Goal: Information Seeking & Learning: Learn about a topic

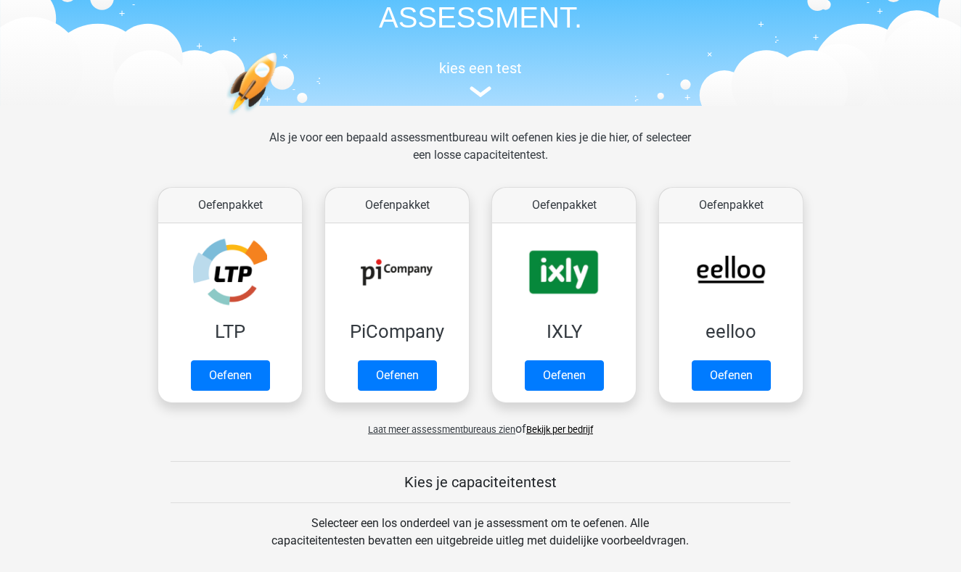
scroll to position [102, 0]
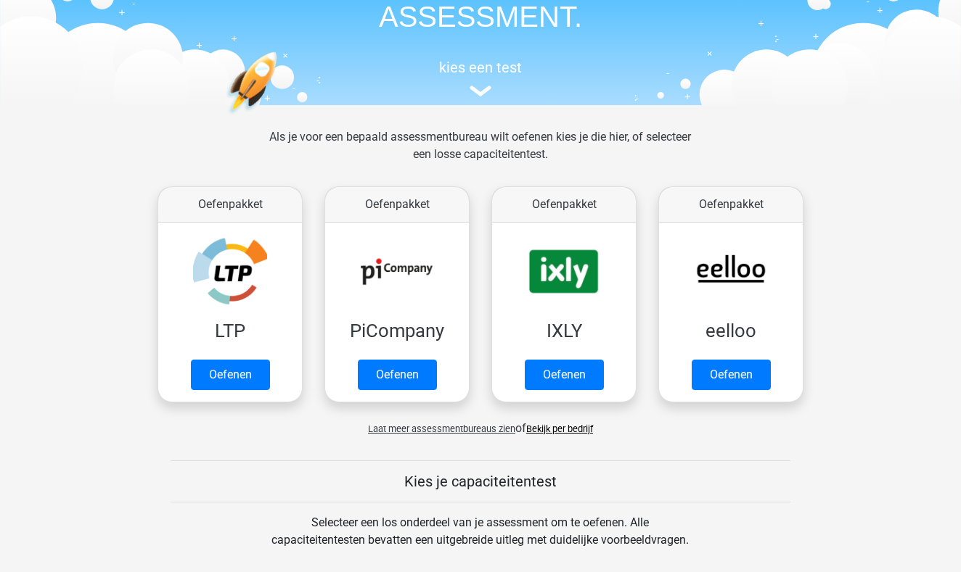
click at [583, 430] on link "Bekijk per bedrijf" at bounding box center [559, 429] width 67 height 11
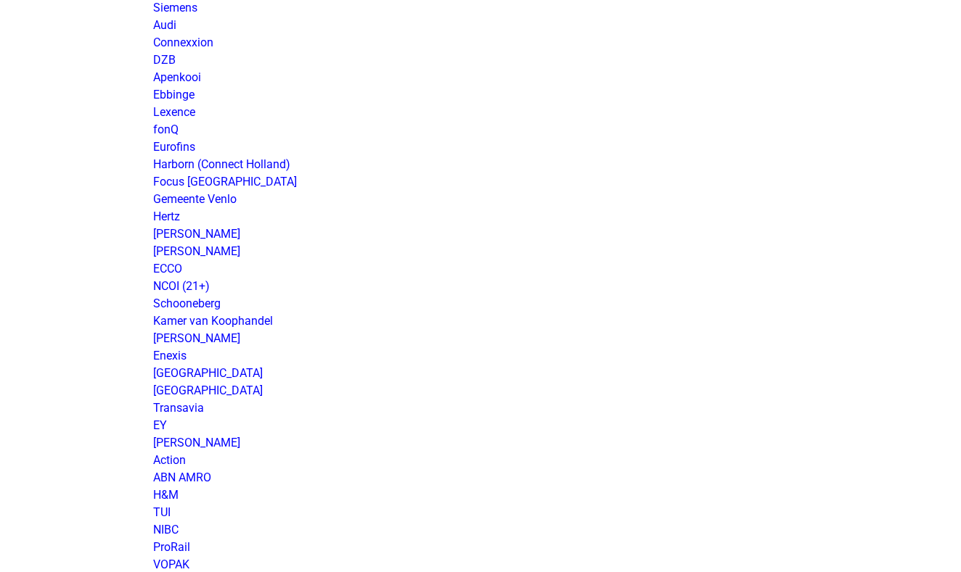
scroll to position [844, 0]
click at [193, 287] on link "NCOI (21+)" at bounding box center [181, 288] width 57 height 14
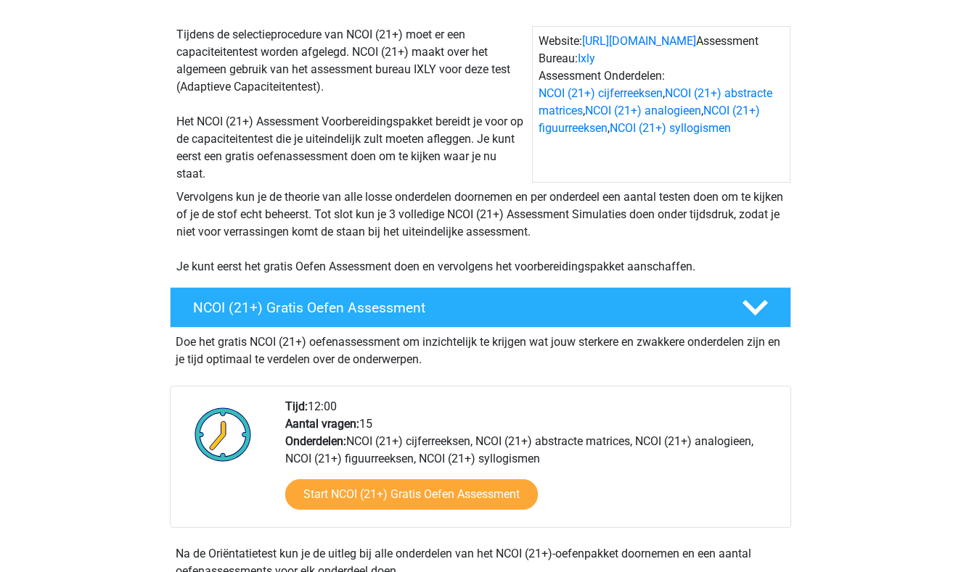
scroll to position [158, 0]
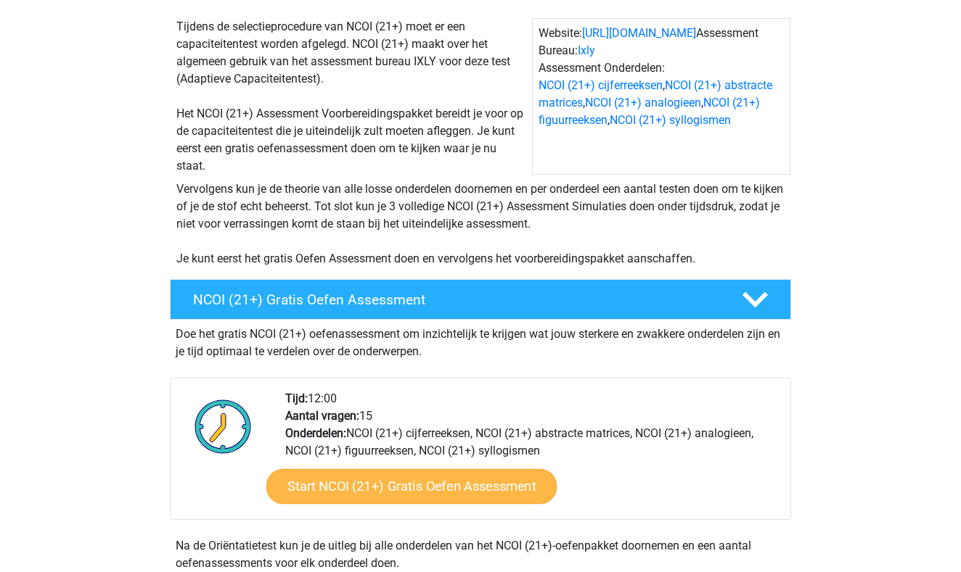
click at [448, 487] on link "Start NCOI (21+) Gratis Oefen Assessment" at bounding box center [411, 486] width 290 height 35
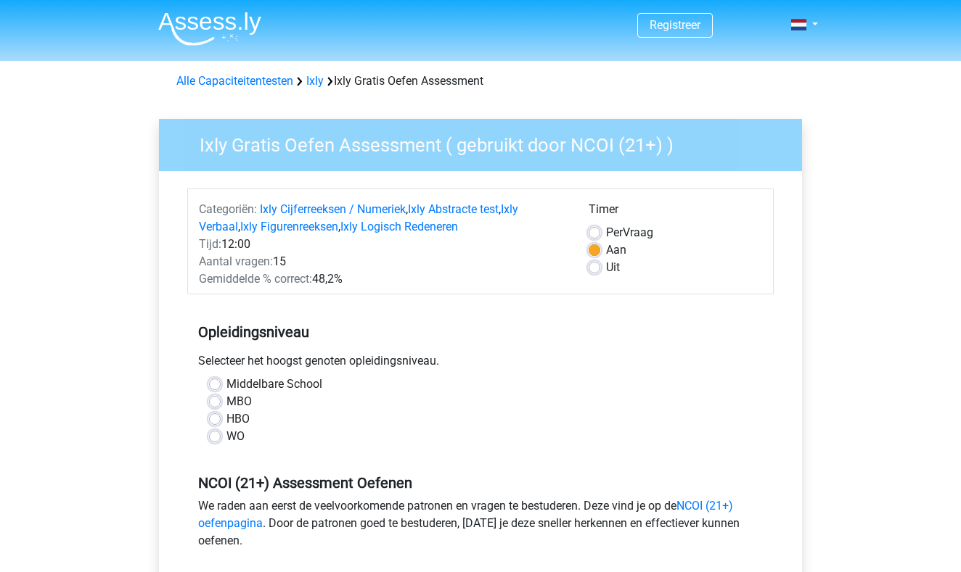
click at [226, 402] on label "MBO" at bounding box center [238, 401] width 25 height 17
click at [220, 402] on input "MBO" at bounding box center [215, 400] width 12 height 15
radio input "true"
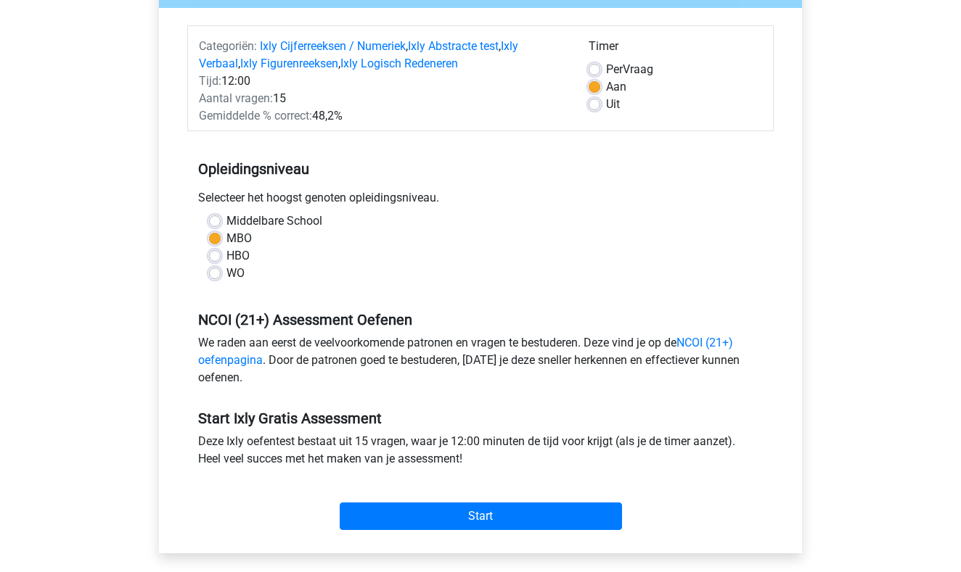
scroll to position [165, 0]
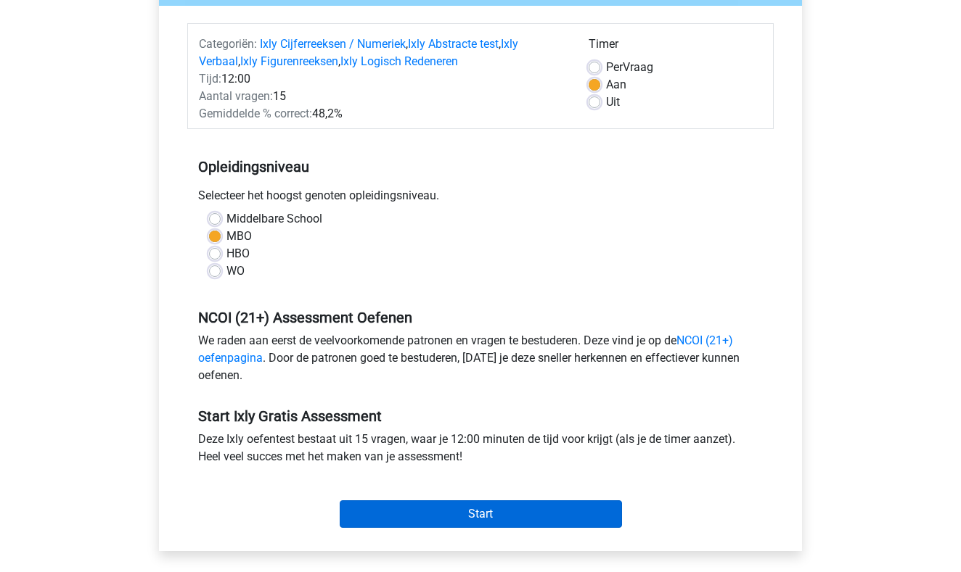
click at [483, 524] on input "Start" at bounding box center [481, 515] width 282 height 28
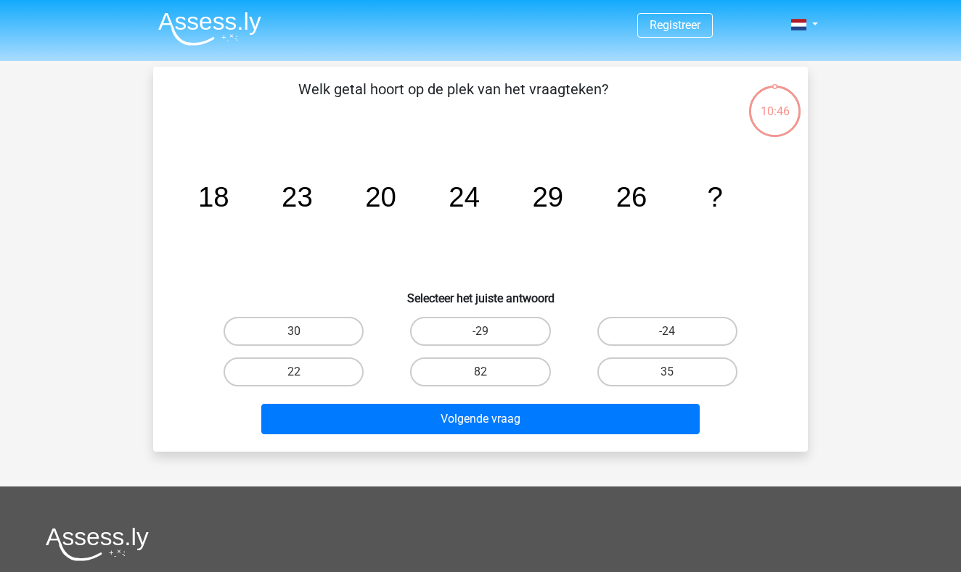
click at [634, 208] on tspan "26" at bounding box center [631, 196] width 31 height 31
click at [321, 375] on label "22" at bounding box center [293, 372] width 140 height 29
click at [303, 375] on input "22" at bounding box center [298, 376] width 9 height 9
radio input "true"
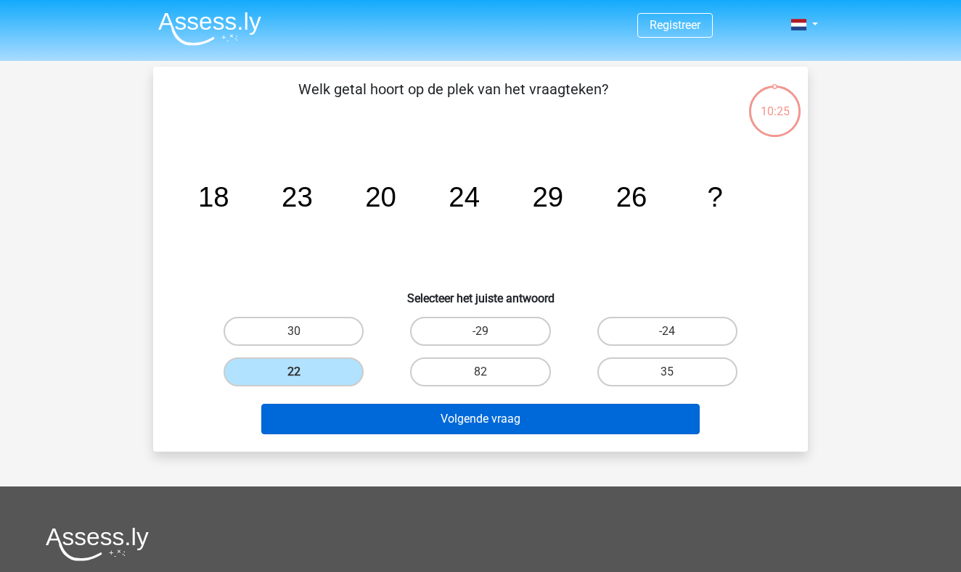
click at [471, 417] on button "Volgende vraag" at bounding box center [480, 419] width 439 height 30
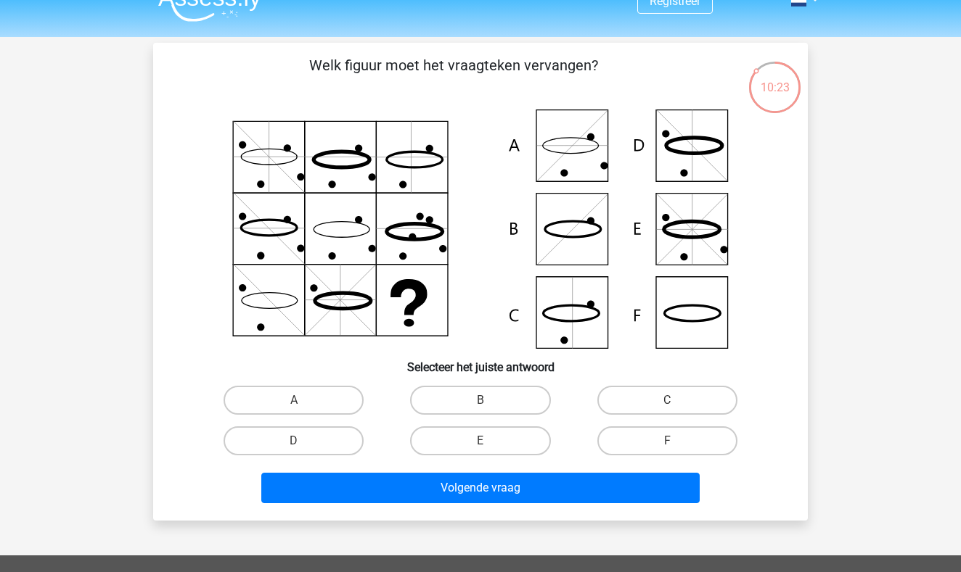
scroll to position [24, 0]
click at [699, 165] on icon at bounding box center [480, 229] width 585 height 239
click at [331, 440] on label "D" at bounding box center [293, 441] width 140 height 29
click at [303, 441] on input "D" at bounding box center [298, 445] width 9 height 9
radio input "true"
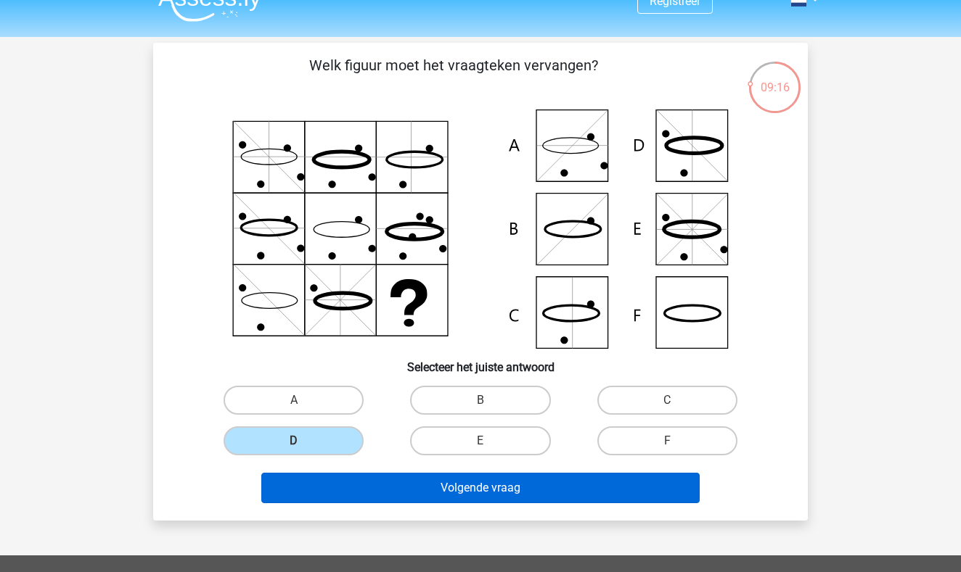
click at [476, 489] on button "Volgende vraag" at bounding box center [480, 488] width 439 height 30
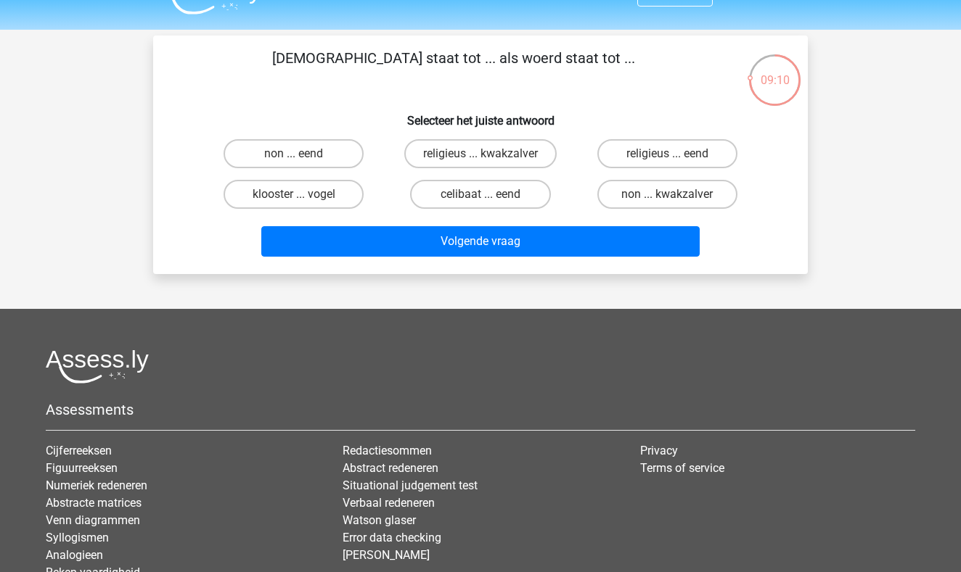
scroll to position [27, 0]
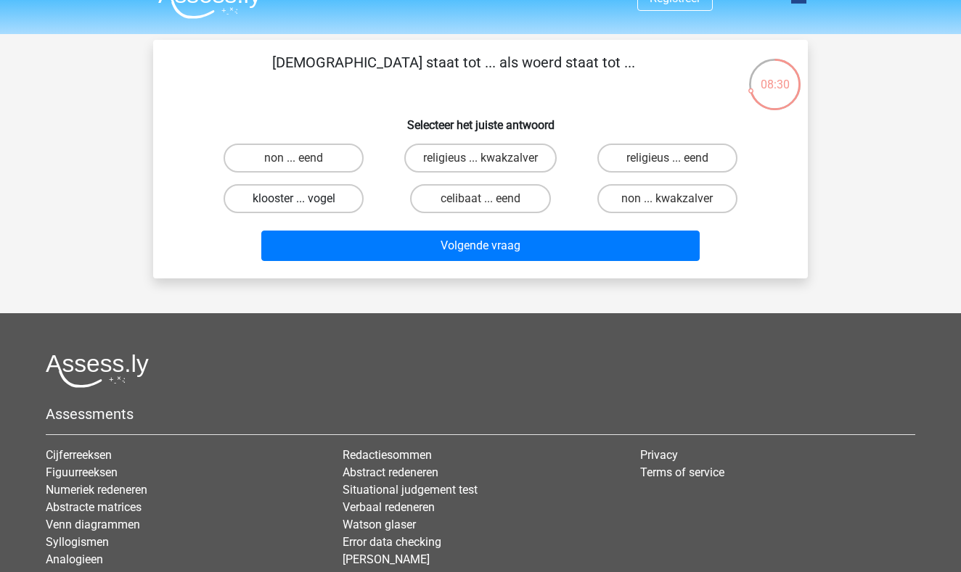
click at [320, 200] on label "klooster ... vogel" at bounding box center [293, 198] width 140 height 29
click at [303, 200] on input "klooster ... vogel" at bounding box center [298, 203] width 9 height 9
radio input "true"
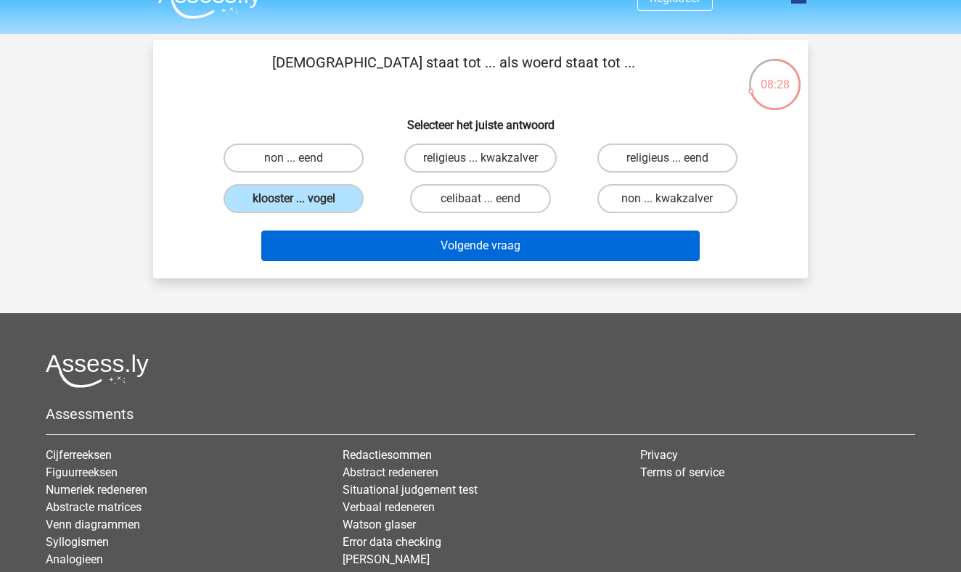
click at [504, 244] on button "Volgende vraag" at bounding box center [480, 246] width 439 height 30
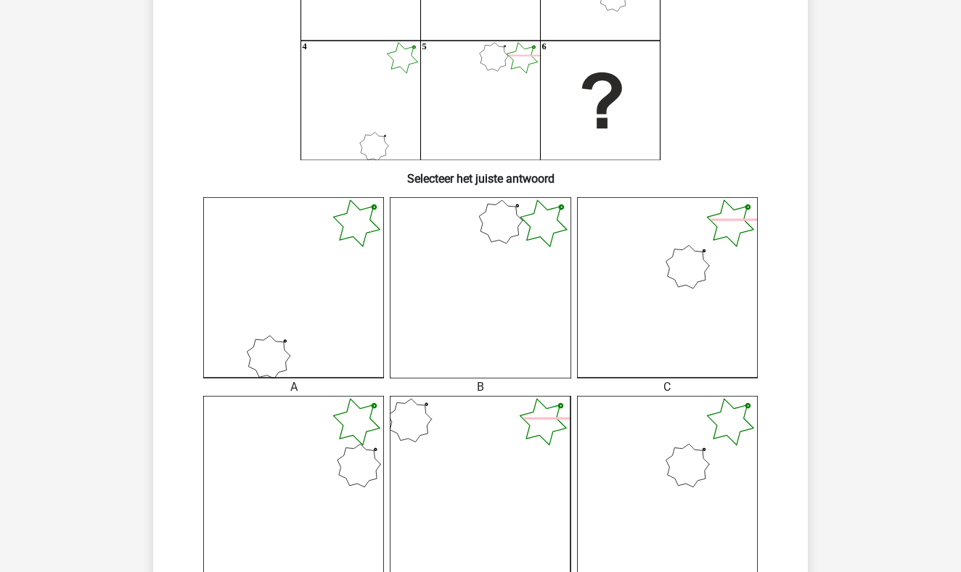
scroll to position [231, 0]
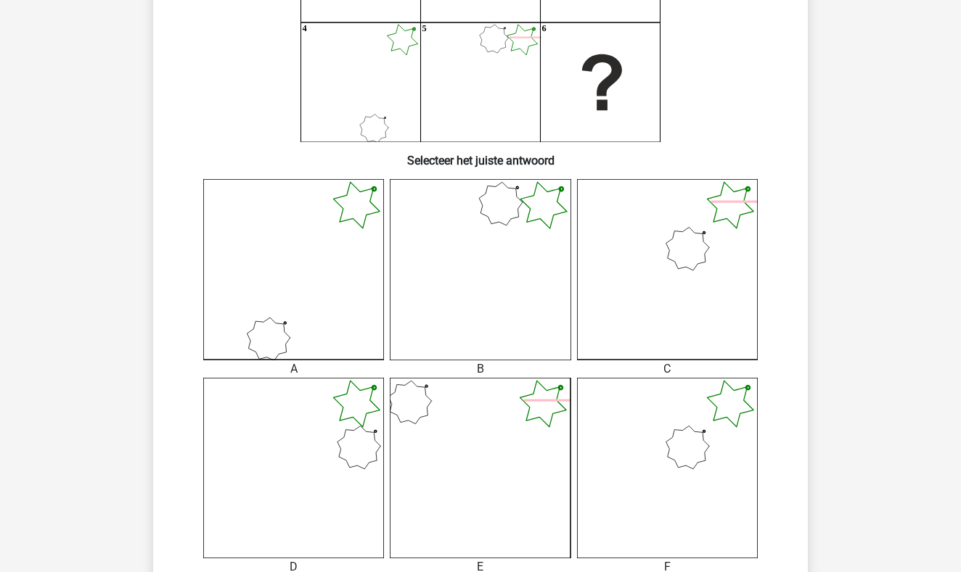
click at [493, 470] on icon at bounding box center [480, 468] width 181 height 181
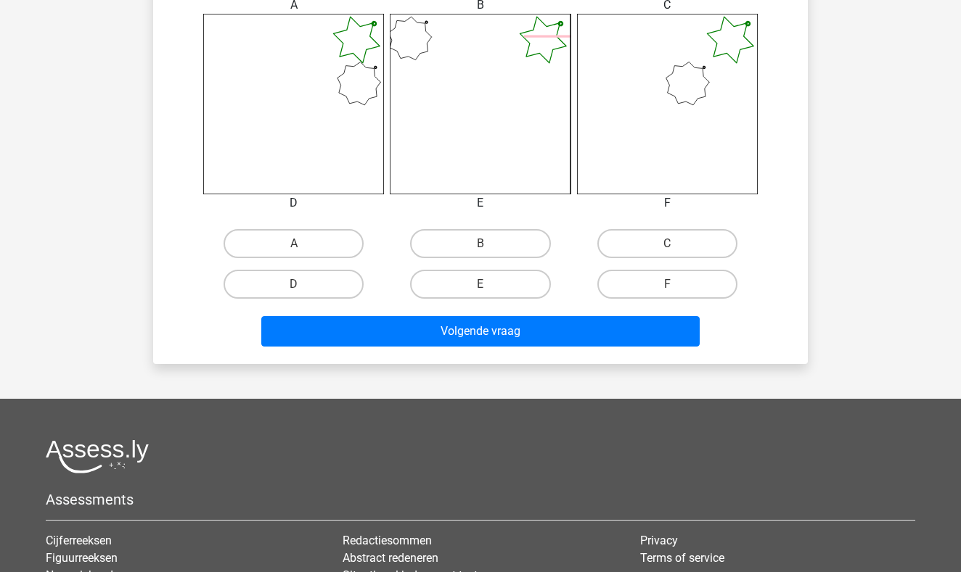
scroll to position [613, 0]
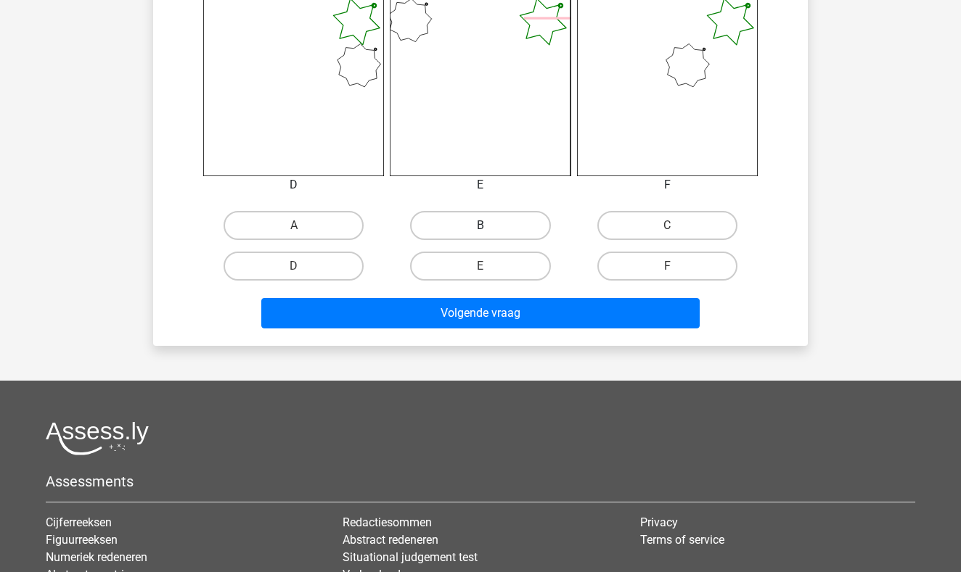
click at [476, 228] on label "B" at bounding box center [480, 225] width 140 height 29
click at [480, 228] on input "B" at bounding box center [484, 230] width 9 height 9
radio input "true"
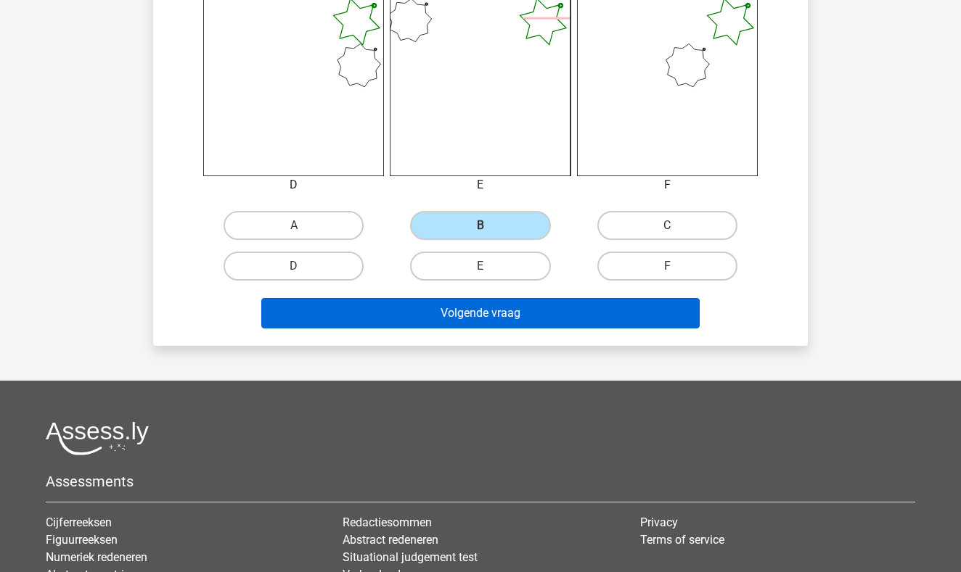
click at [474, 323] on button "Volgende vraag" at bounding box center [480, 313] width 439 height 30
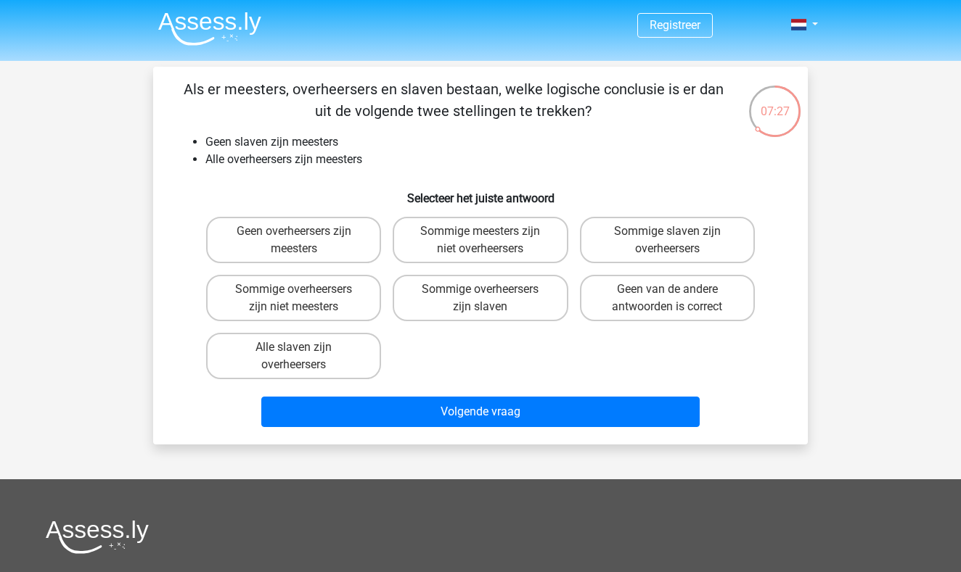
scroll to position [0, 0]
click at [348, 247] on label "Geen overheersers zijn meesters" at bounding box center [293, 240] width 175 height 46
click at [303, 241] on input "Geen overheersers zijn meesters" at bounding box center [298, 235] width 9 height 9
radio input "true"
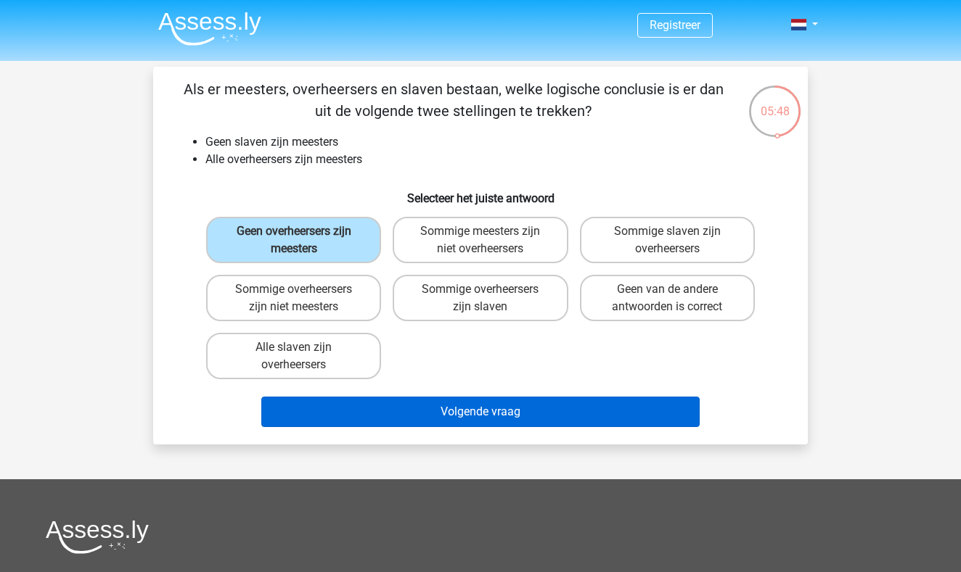
click at [494, 415] on button "Volgende vraag" at bounding box center [480, 412] width 439 height 30
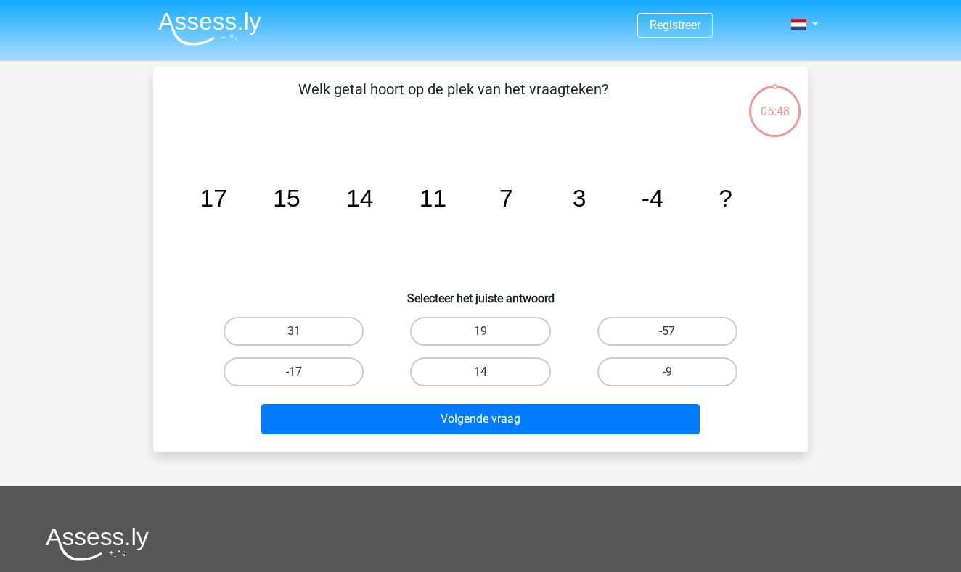
scroll to position [67, 0]
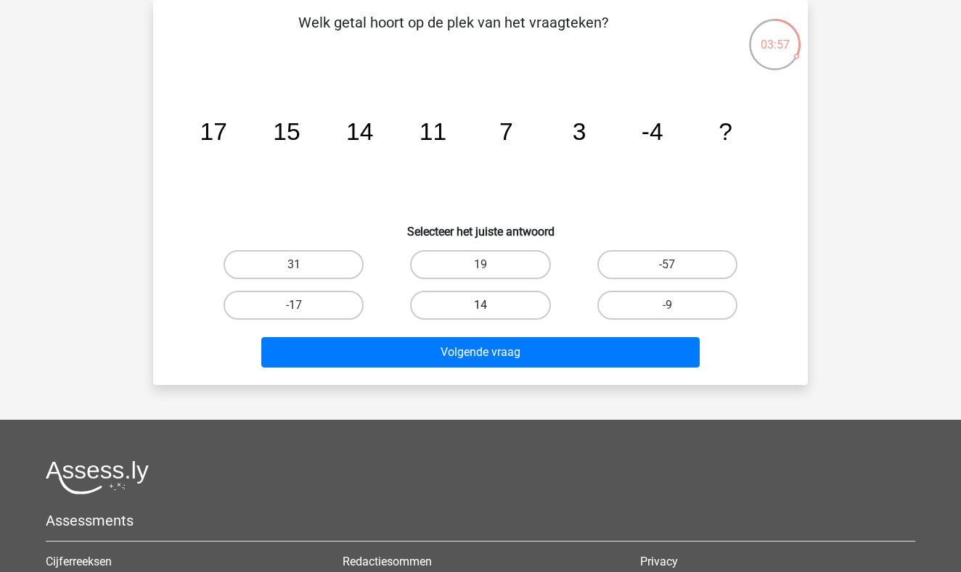
click at [464, 308] on label "14" at bounding box center [480, 305] width 140 height 29
click at [480, 308] on input "14" at bounding box center [484, 309] width 9 height 9
radio input "true"
click at [459, 304] on label "14" at bounding box center [480, 305] width 140 height 29
click at [480, 305] on input "14" at bounding box center [484, 309] width 9 height 9
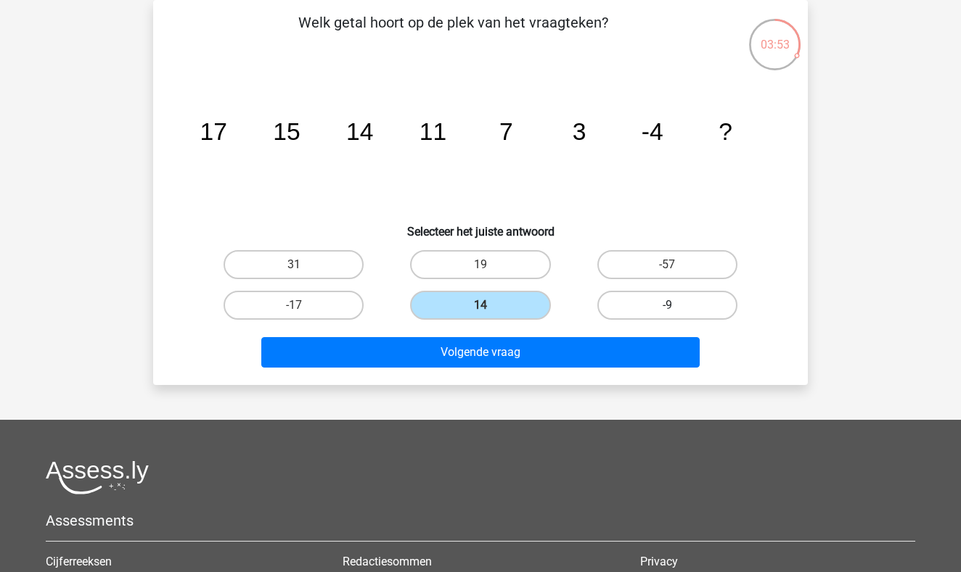
click at [642, 311] on label "-9" at bounding box center [667, 305] width 140 height 29
click at [667, 311] on input "-9" at bounding box center [671, 309] width 9 height 9
radio input "true"
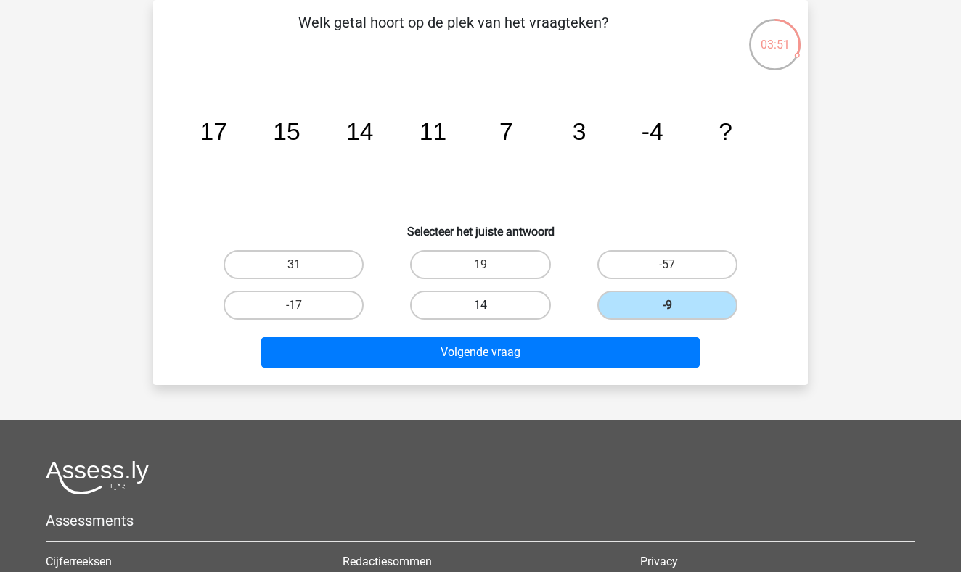
click at [480, 302] on label "14" at bounding box center [480, 305] width 140 height 29
click at [480, 305] on input "14" at bounding box center [484, 309] width 9 height 9
radio input "true"
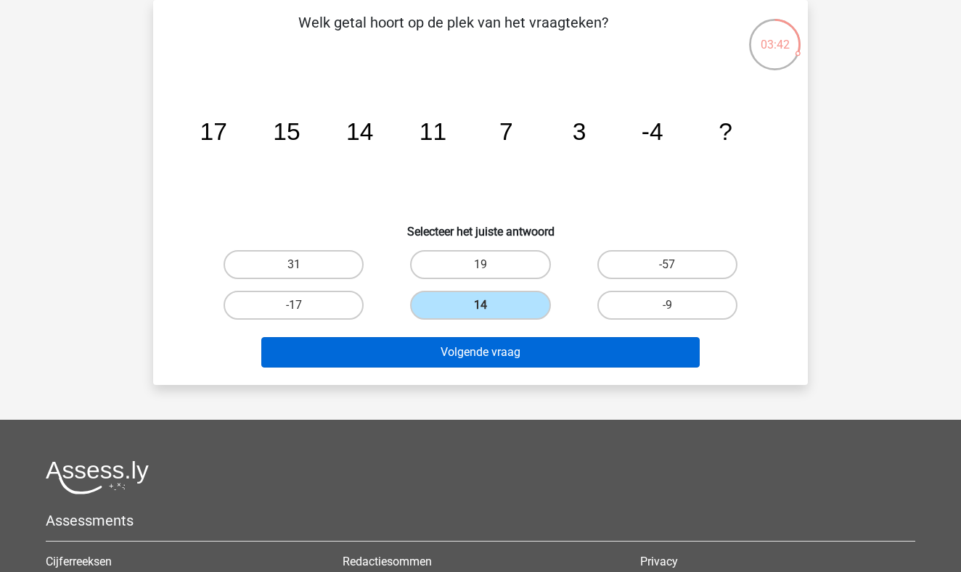
click at [468, 351] on button "Volgende vraag" at bounding box center [480, 352] width 439 height 30
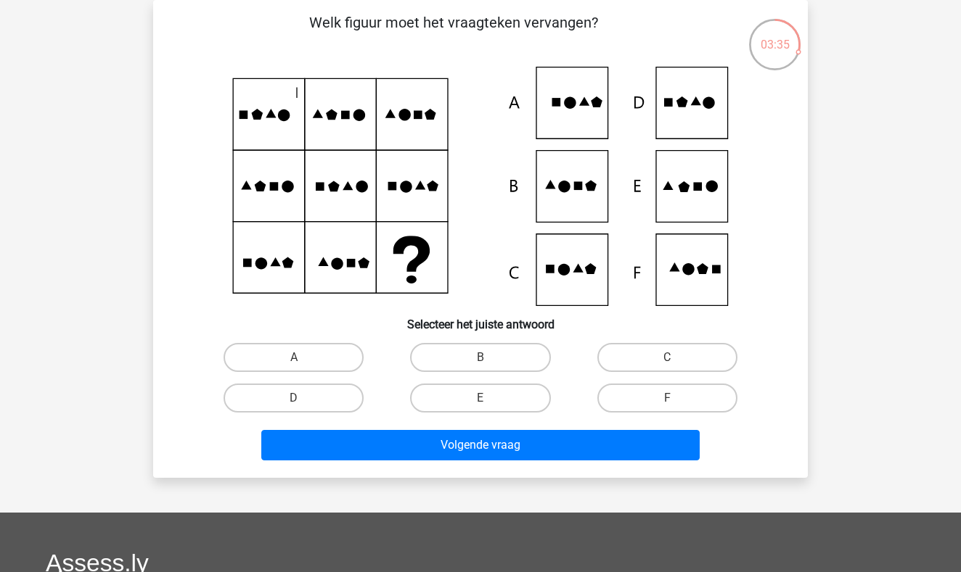
click at [409, 258] on icon at bounding box center [480, 186] width 585 height 239
click at [585, 194] on icon at bounding box center [480, 186] width 585 height 239
click at [688, 206] on icon at bounding box center [480, 186] width 585 height 239
click at [482, 401] on input "E" at bounding box center [484, 402] width 9 height 9
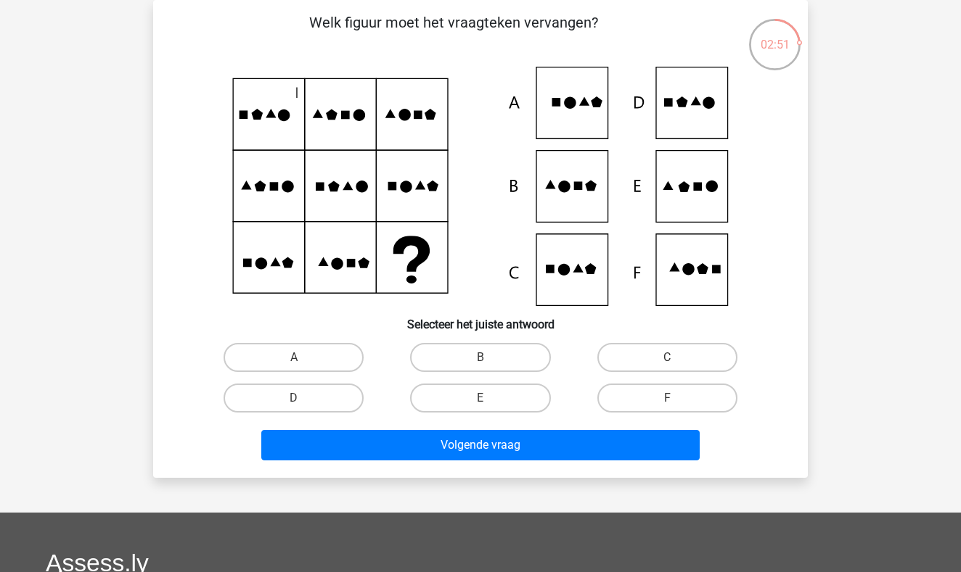
radio input "true"
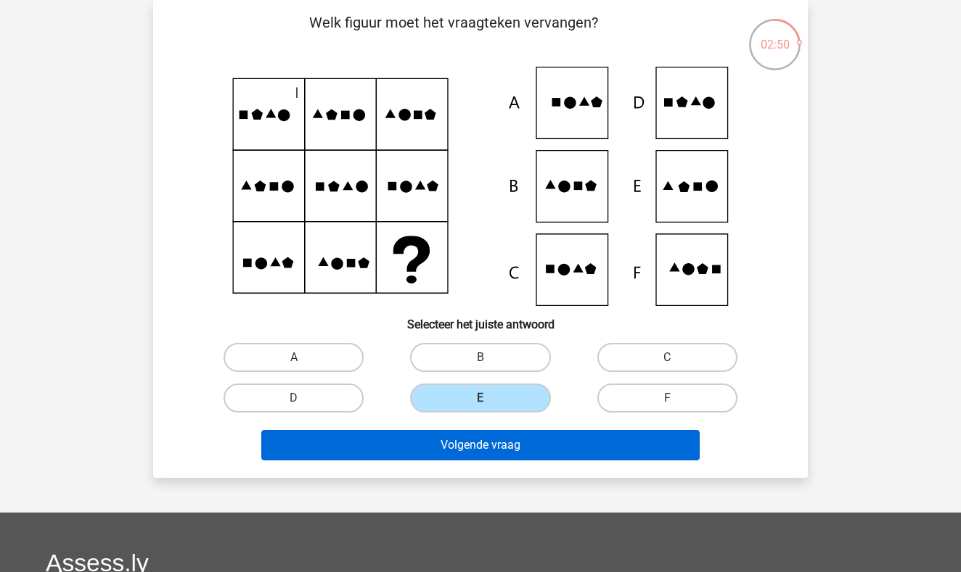
click at [488, 451] on button "Volgende vraag" at bounding box center [480, 445] width 439 height 30
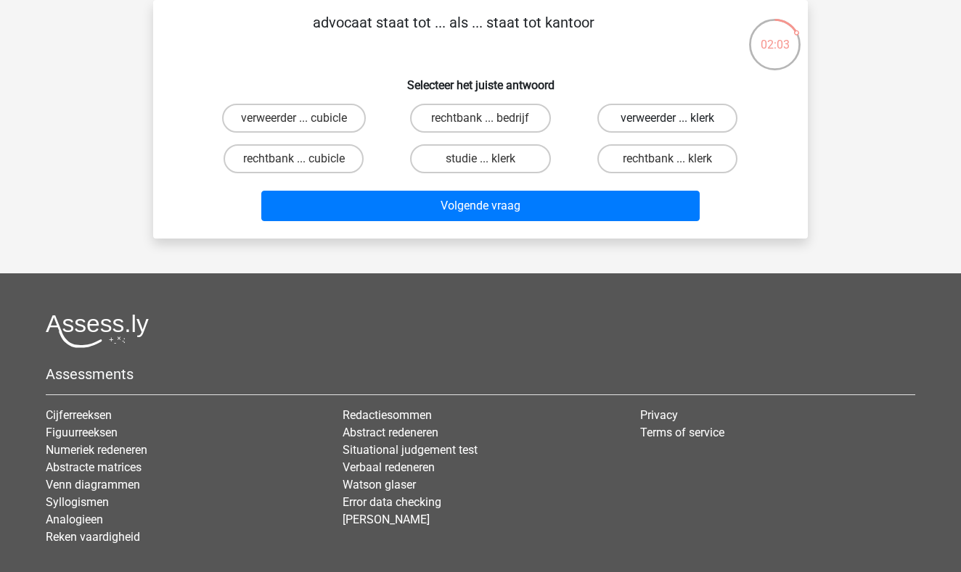
click at [682, 124] on label "verweerder ... klerk" at bounding box center [667, 118] width 140 height 29
click at [676, 124] on input "verweerder ... klerk" at bounding box center [671, 122] width 9 height 9
radio input "true"
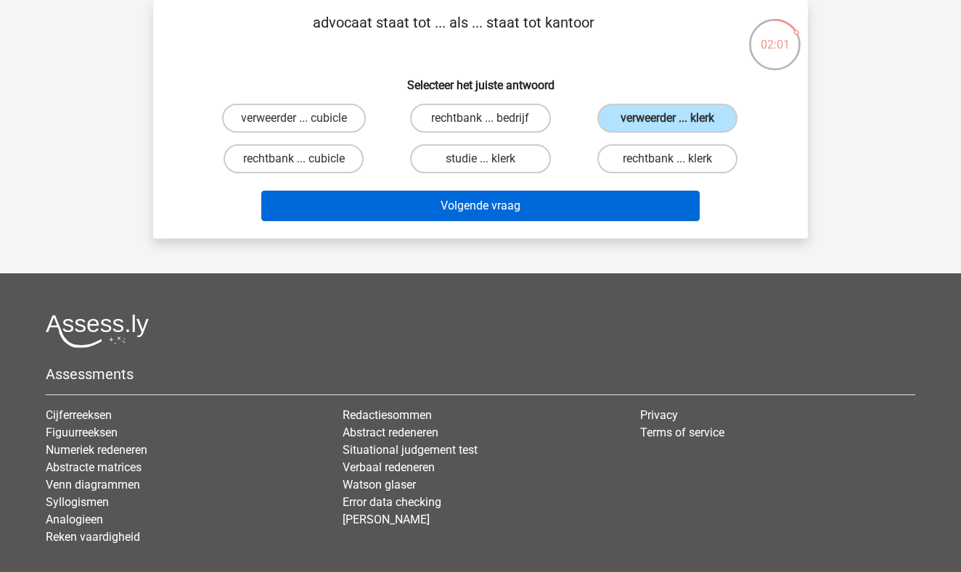
click at [530, 207] on button "Volgende vraag" at bounding box center [480, 206] width 439 height 30
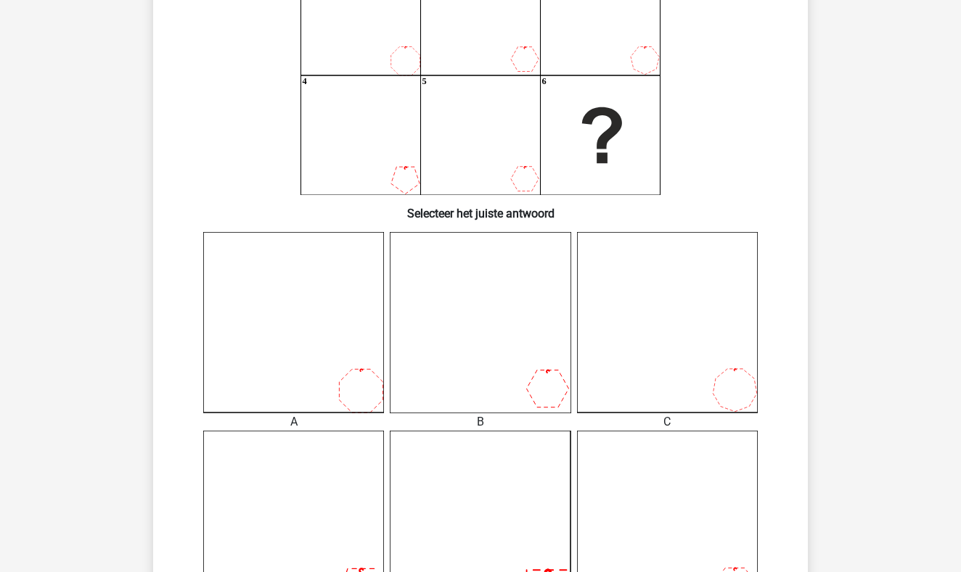
scroll to position [174, 0]
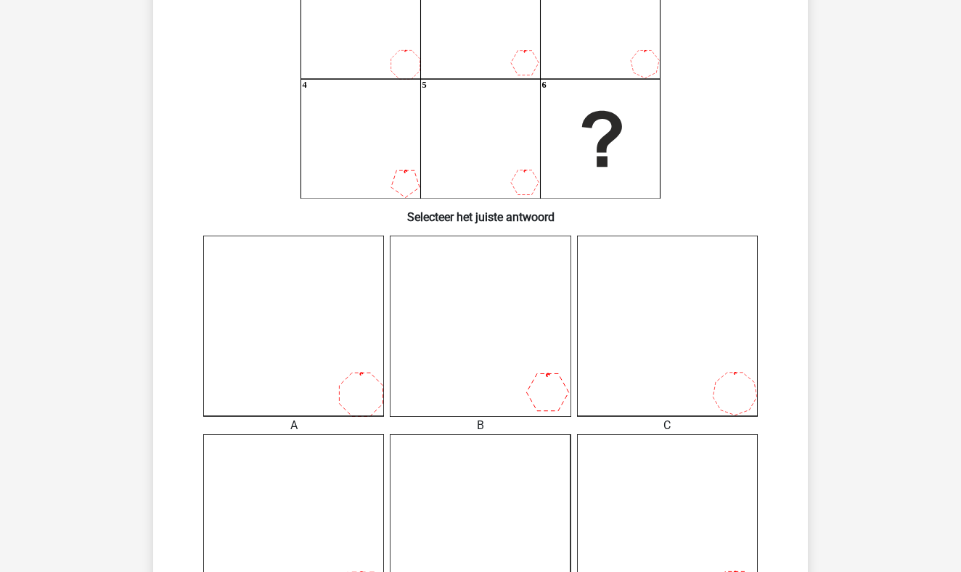
click at [559, 385] on icon at bounding box center [480, 326] width 181 height 181
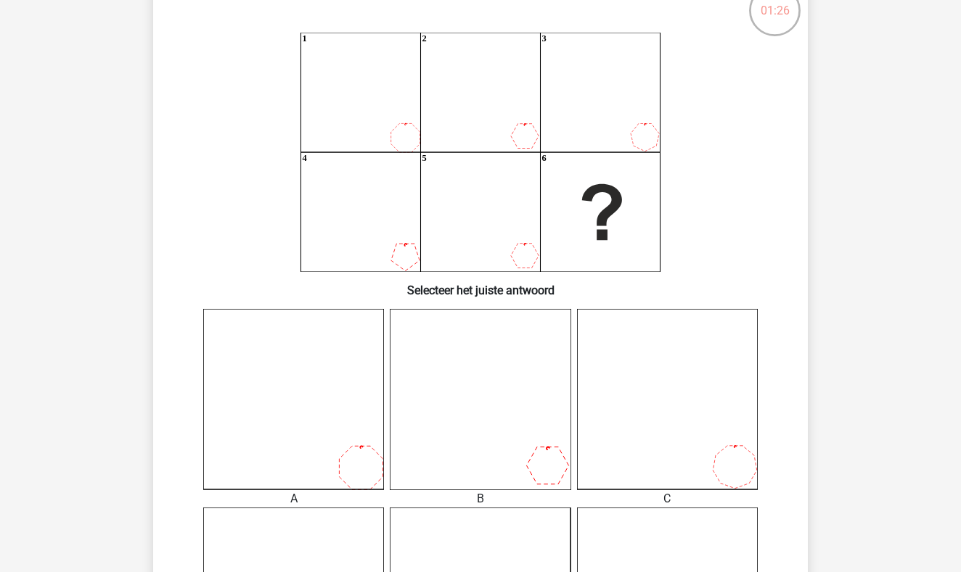
scroll to position [101, 0]
click at [314, 394] on icon at bounding box center [293, 399] width 181 height 181
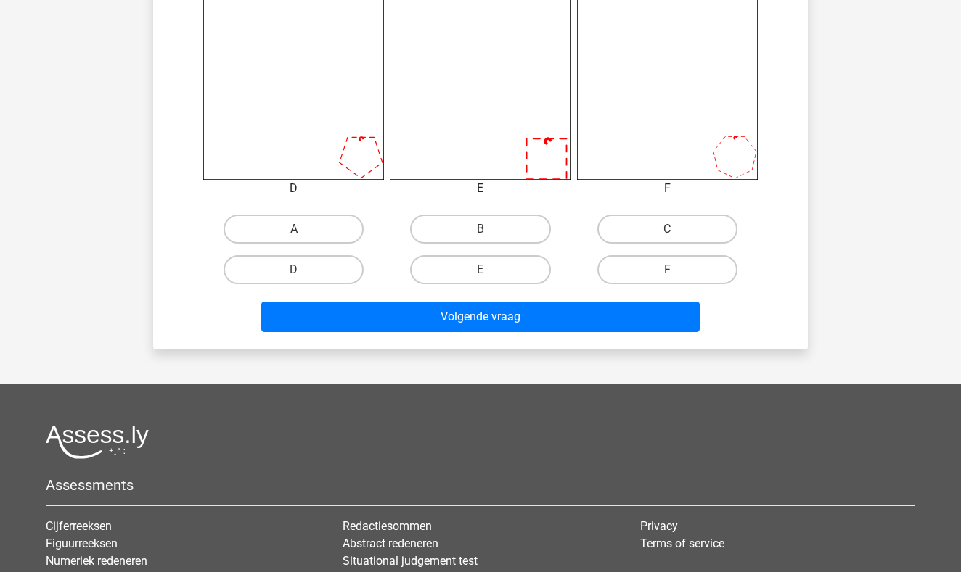
scroll to position [599, 0]
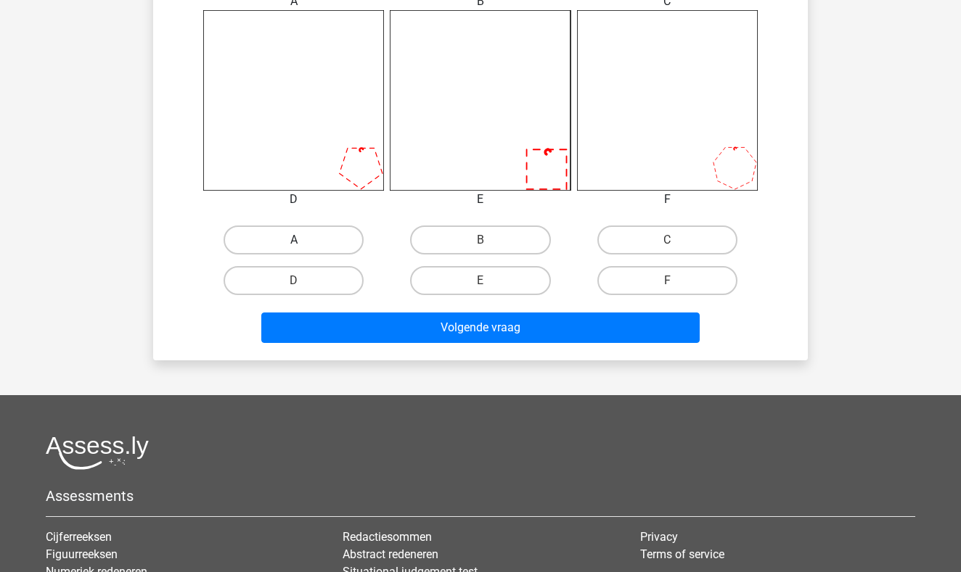
click at [344, 229] on label "A" at bounding box center [293, 240] width 140 height 29
click at [303, 240] on input "A" at bounding box center [298, 244] width 9 height 9
radio input "true"
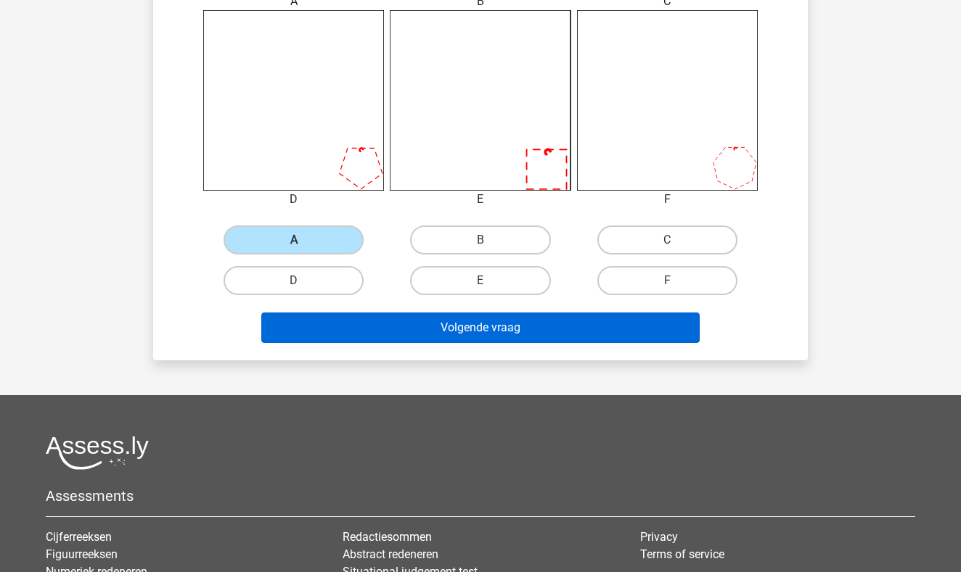
click at [427, 334] on button "Volgende vraag" at bounding box center [480, 328] width 439 height 30
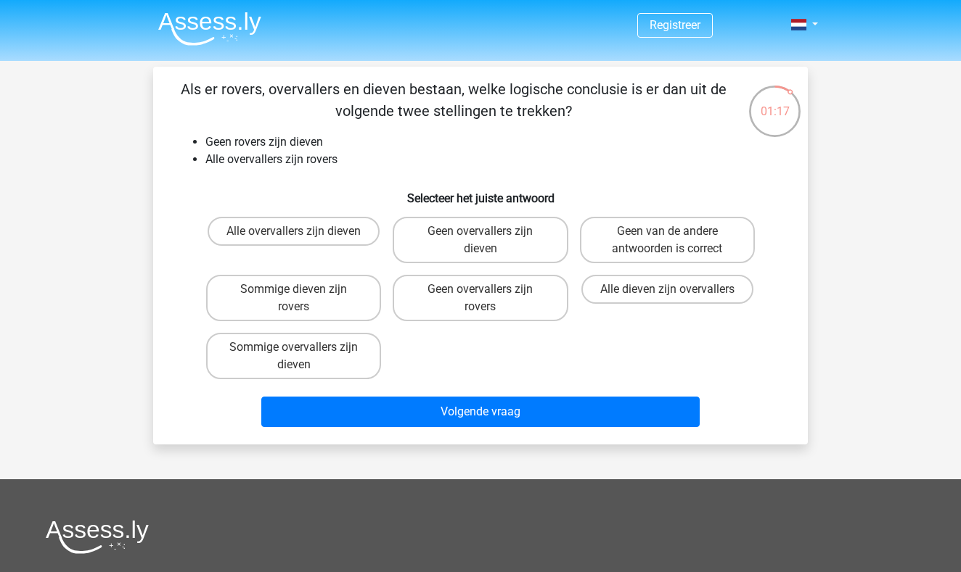
scroll to position [0, 0]
click at [627, 292] on label "Alle dieven zijn overvallers" at bounding box center [667, 289] width 172 height 29
click at [667, 292] on input "Alle dieven zijn overvallers" at bounding box center [671, 293] width 9 height 9
radio input "true"
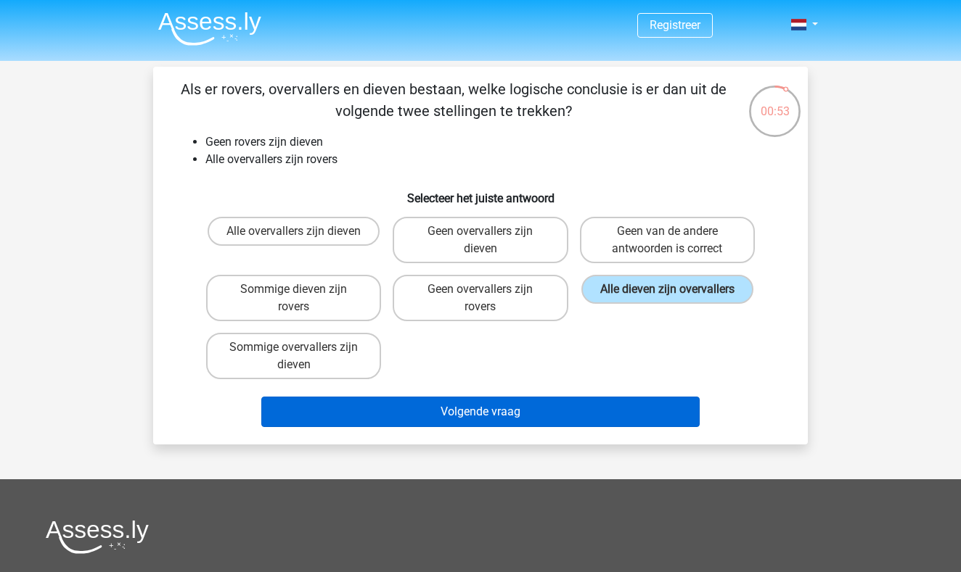
click at [536, 407] on button "Volgende vraag" at bounding box center [480, 412] width 439 height 30
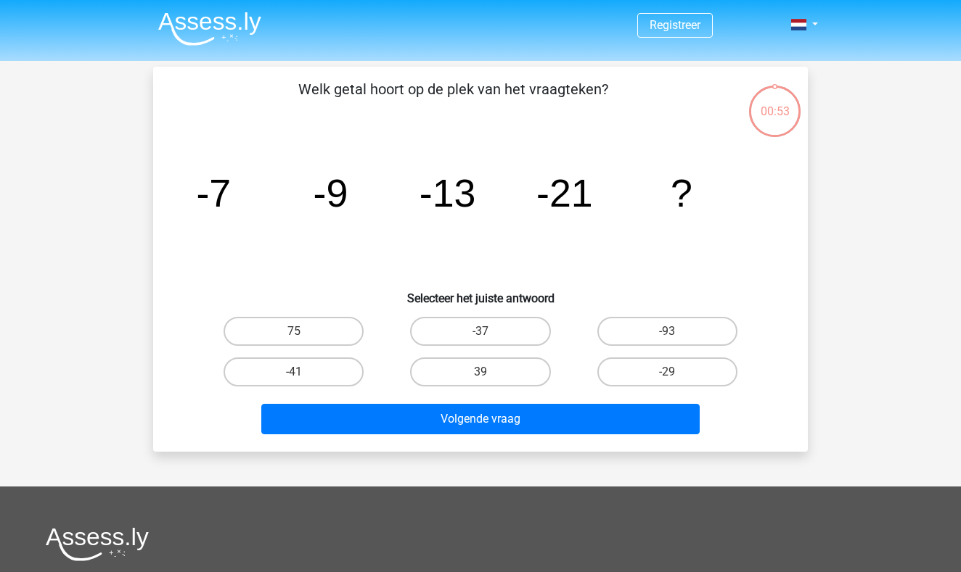
scroll to position [67, 0]
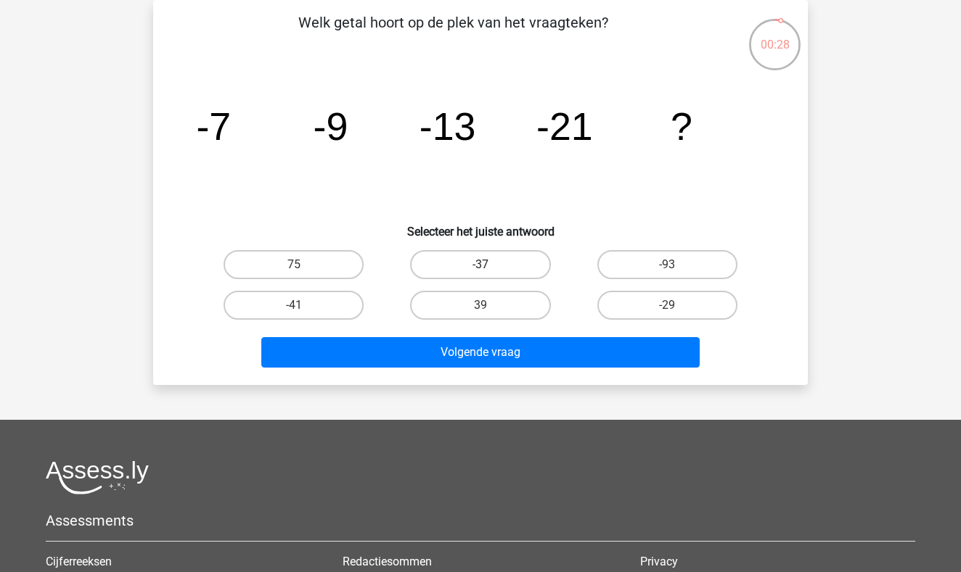
click at [511, 257] on label "-37" at bounding box center [480, 264] width 140 height 29
click at [490, 265] on input "-37" at bounding box center [484, 269] width 9 height 9
radio input "true"
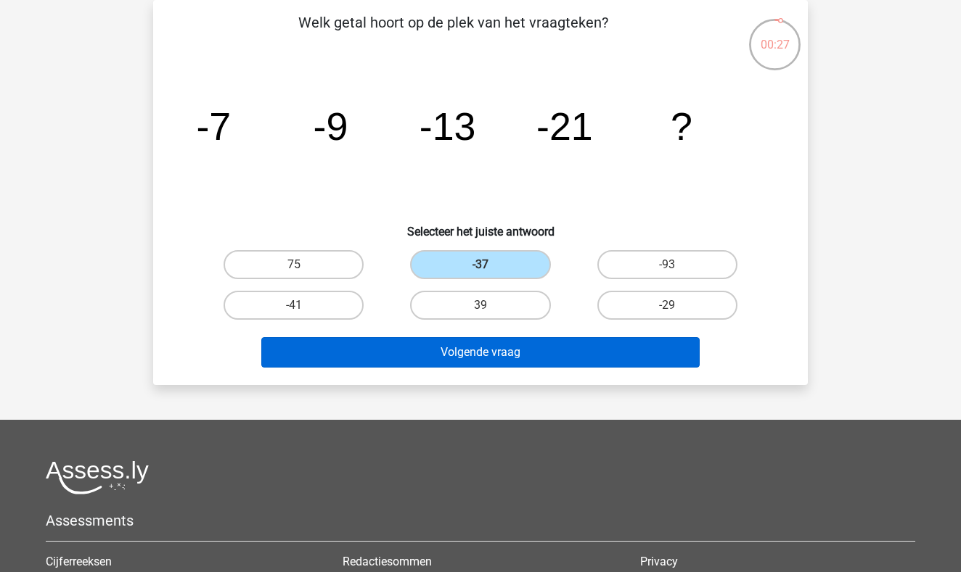
click at [472, 351] on button "Volgende vraag" at bounding box center [480, 352] width 439 height 30
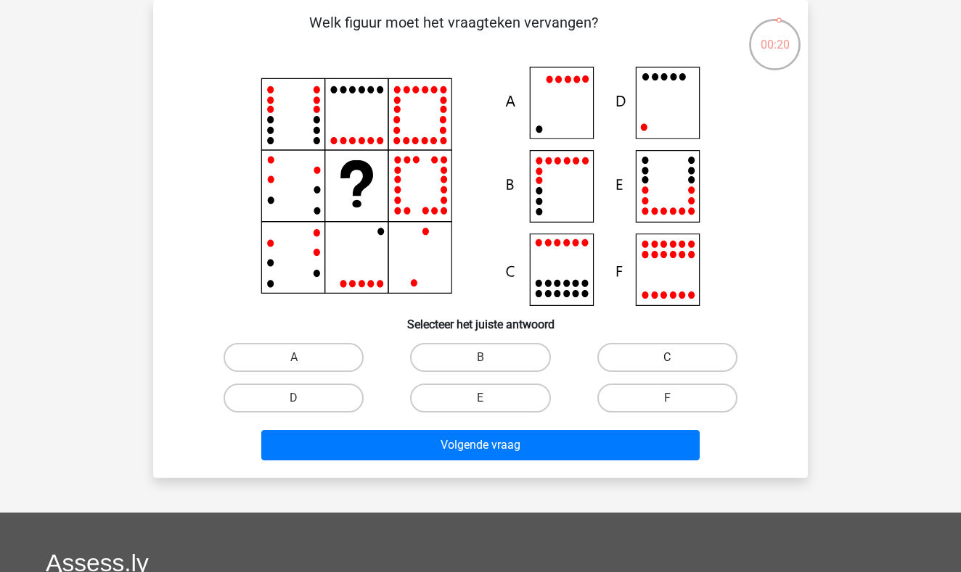
click at [681, 360] on label "C" at bounding box center [667, 357] width 140 height 29
click at [676, 360] on input "C" at bounding box center [671, 362] width 9 height 9
radio input "true"
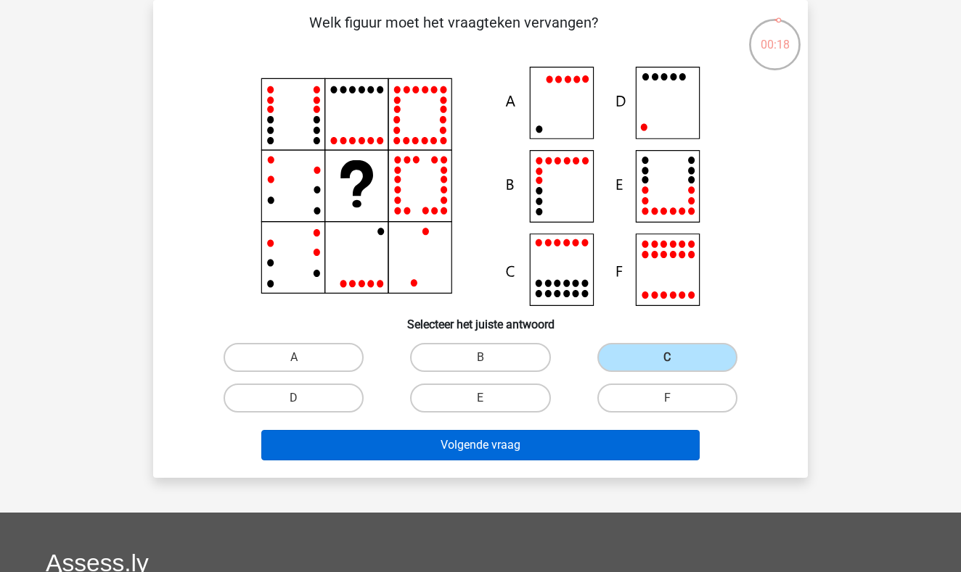
click at [534, 448] on button "Volgende vraag" at bounding box center [480, 445] width 439 height 30
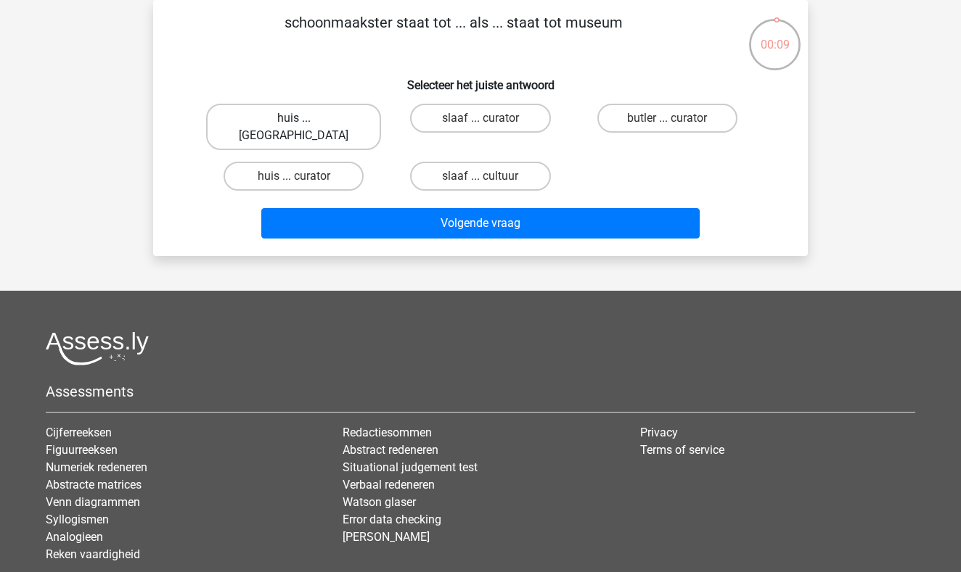
click at [348, 112] on label "huis ... louvre" at bounding box center [293, 127] width 175 height 46
click at [303, 118] on input "huis ... louvre" at bounding box center [298, 122] width 9 height 9
radio input "true"
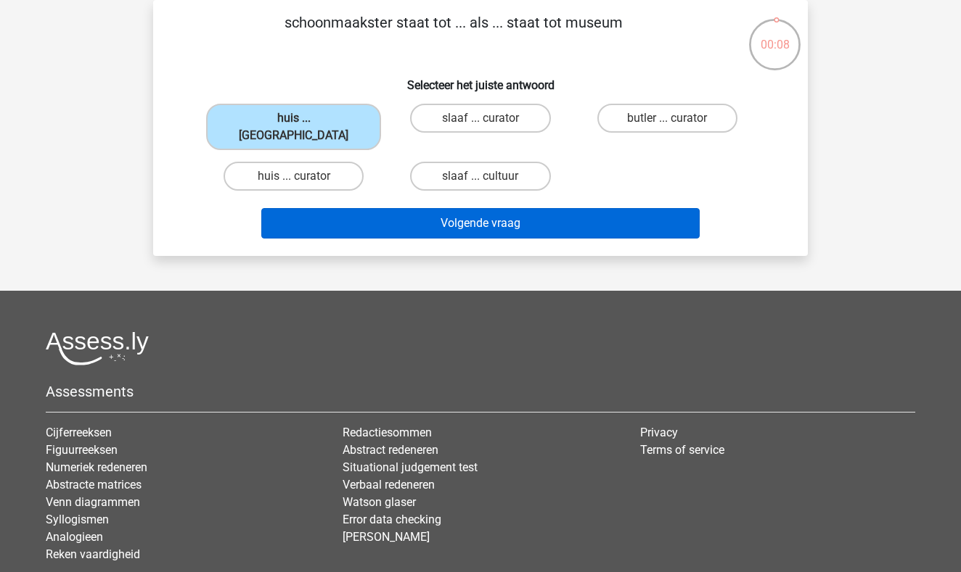
click at [404, 208] on button "Volgende vraag" at bounding box center [480, 223] width 439 height 30
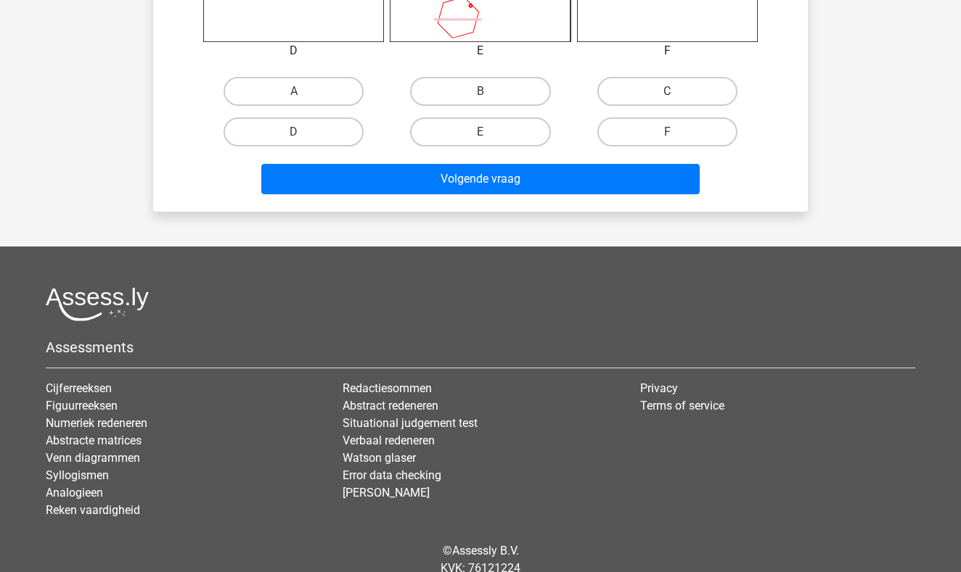
scroll to position [737, 0]
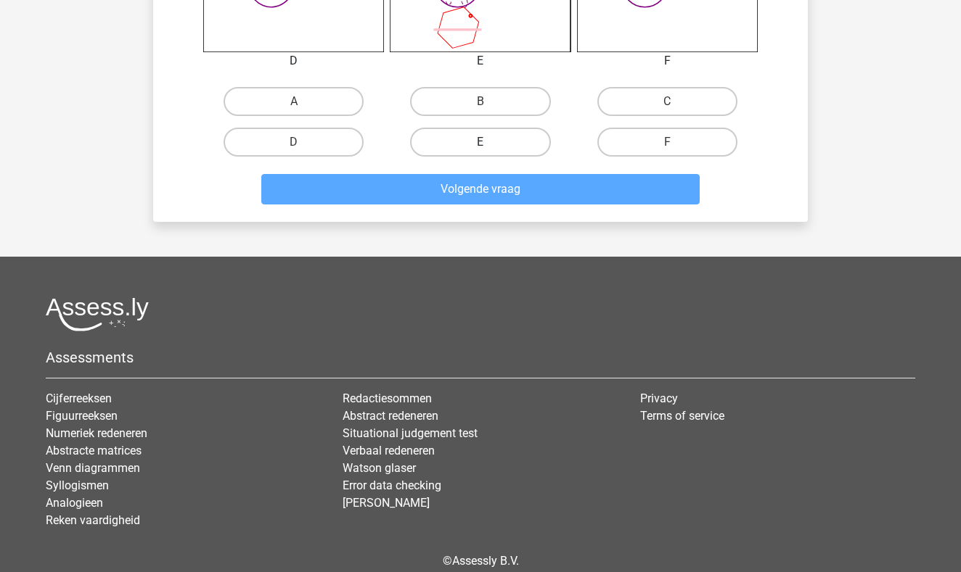
click at [509, 131] on label "E" at bounding box center [480, 142] width 140 height 29
click at [490, 142] on input "E" at bounding box center [484, 146] width 9 height 9
radio input "true"
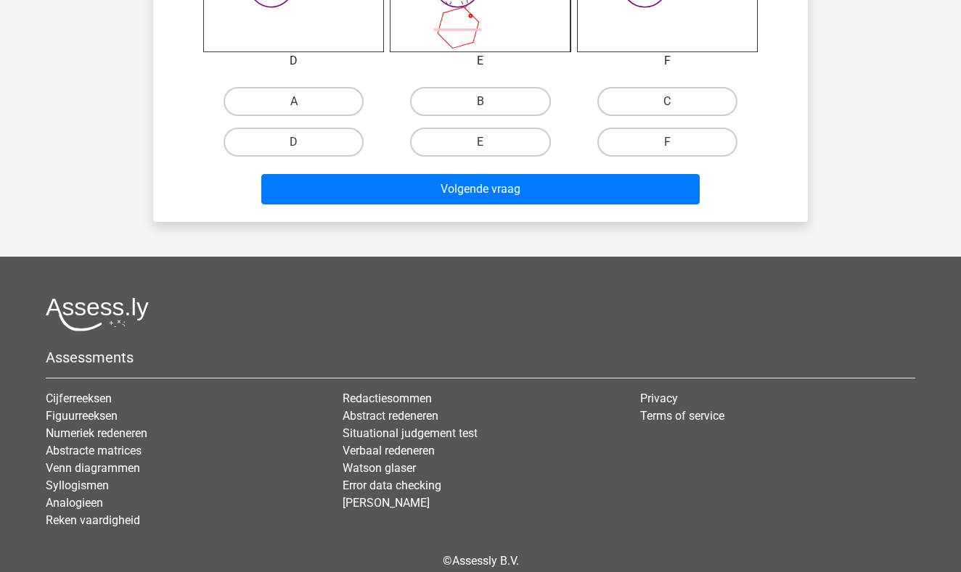
scroll to position [737, 0]
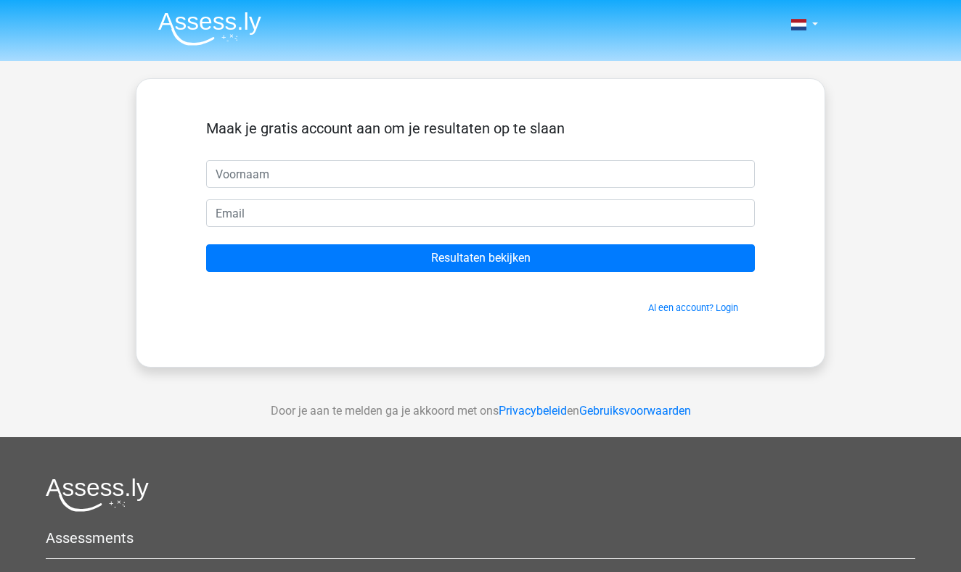
type input "n"
type input "[PERSON_NAME]"
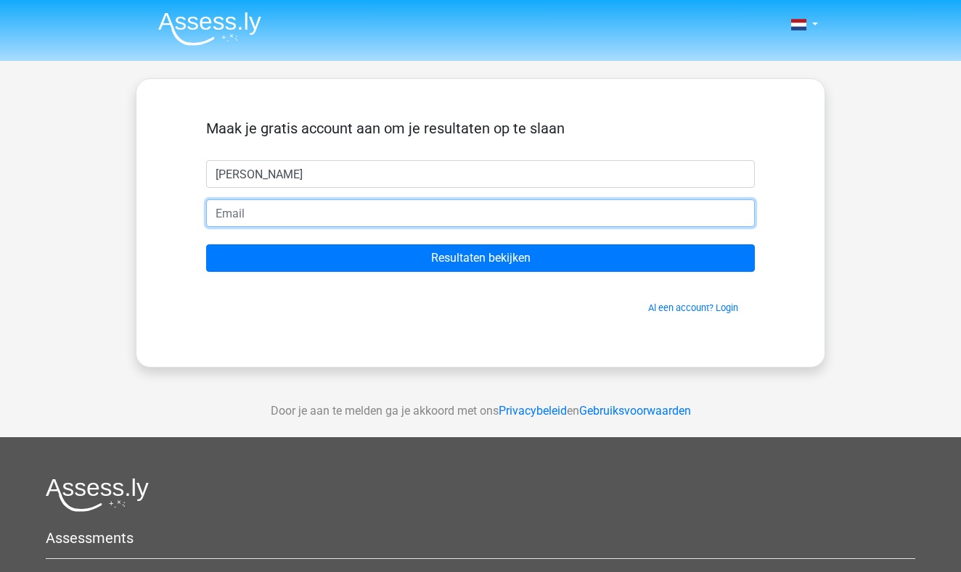
type input "[EMAIL_ADDRESS][DOMAIN_NAME]"
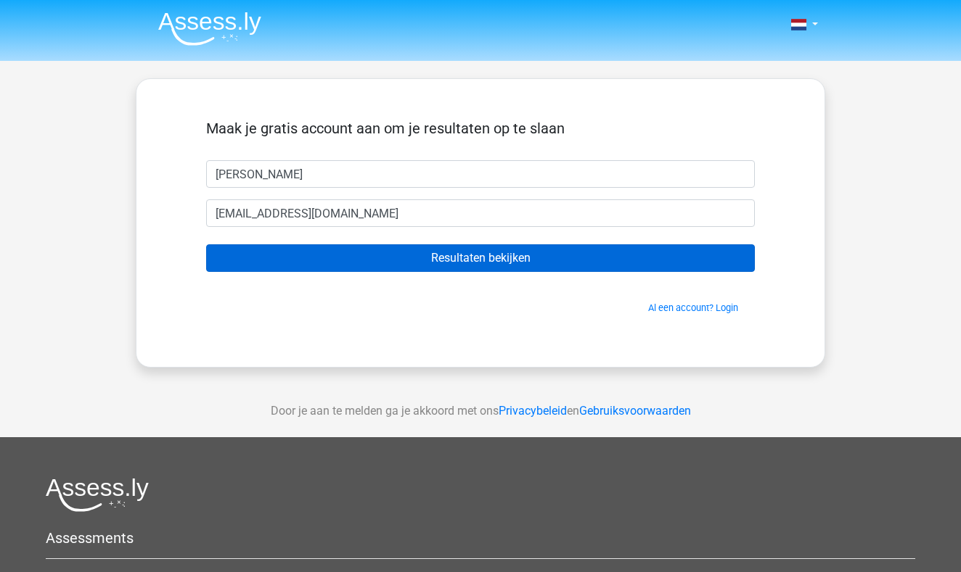
click at [468, 263] on input "Resultaten bekijken" at bounding box center [480, 258] width 548 height 28
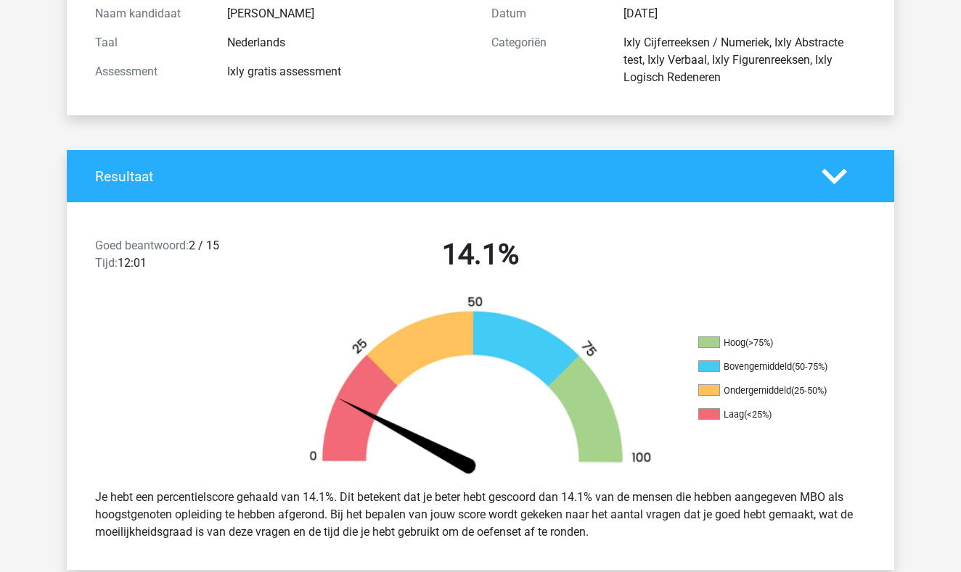
scroll to position [178, 0]
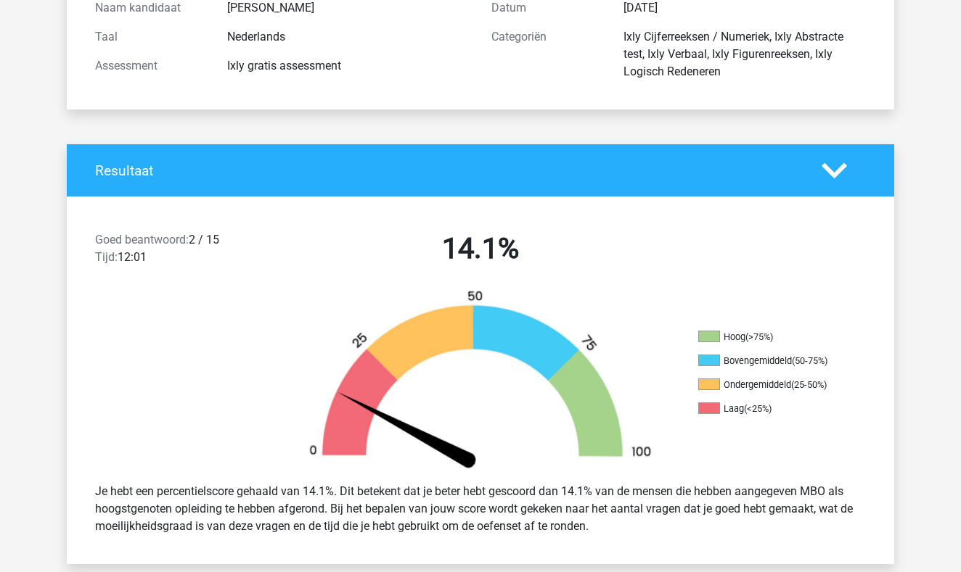
click at [838, 176] on icon at bounding box center [833, 170] width 25 height 25
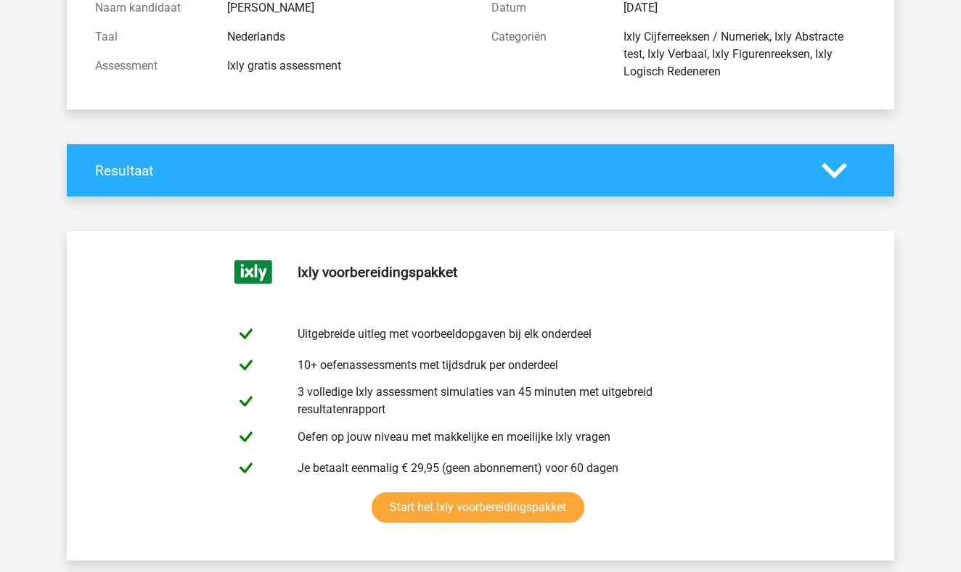
click at [838, 176] on icon at bounding box center [833, 170] width 25 height 25
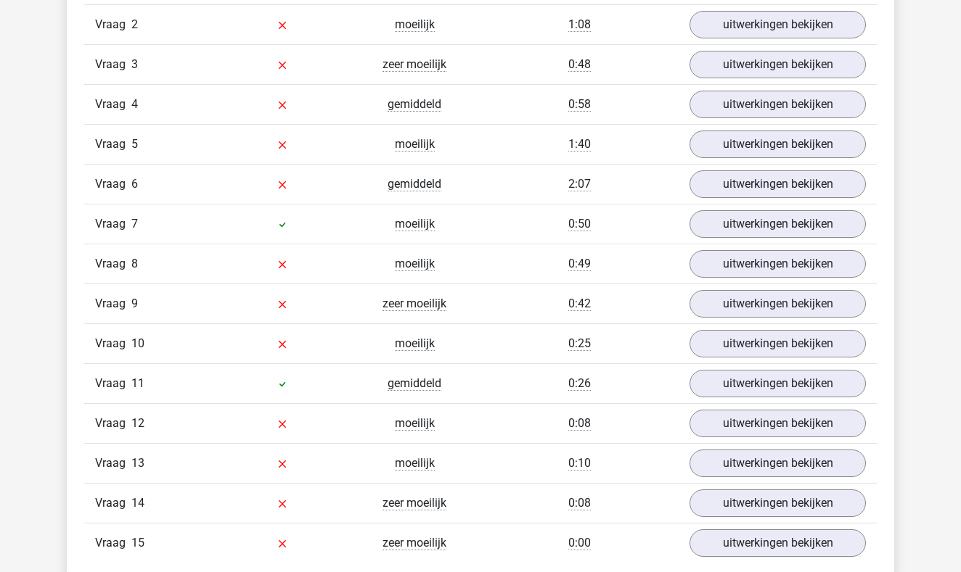
scroll to position [1738, 0]
click at [717, 385] on link "uitwerkingen bekijken" at bounding box center [777, 385] width 202 height 32
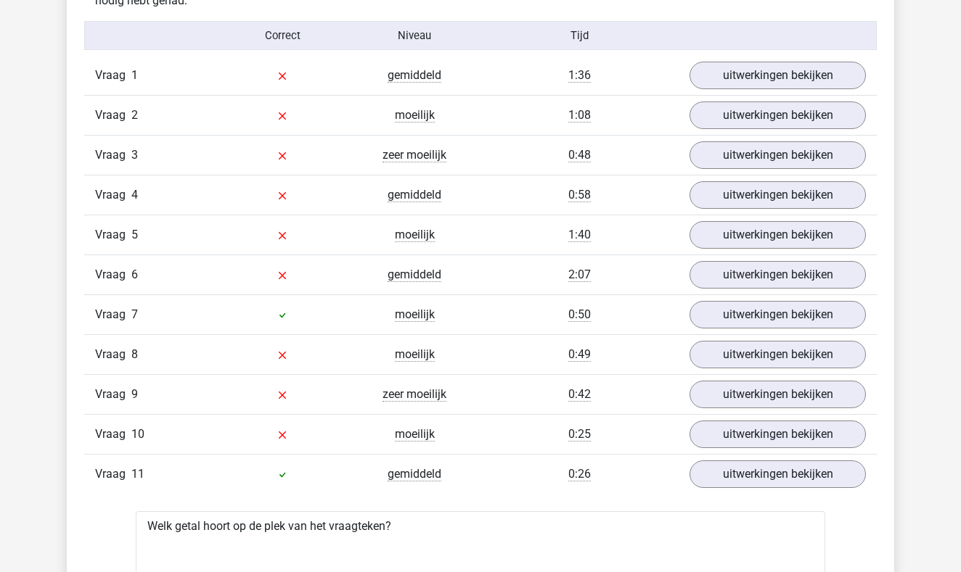
scroll to position [1650, 0]
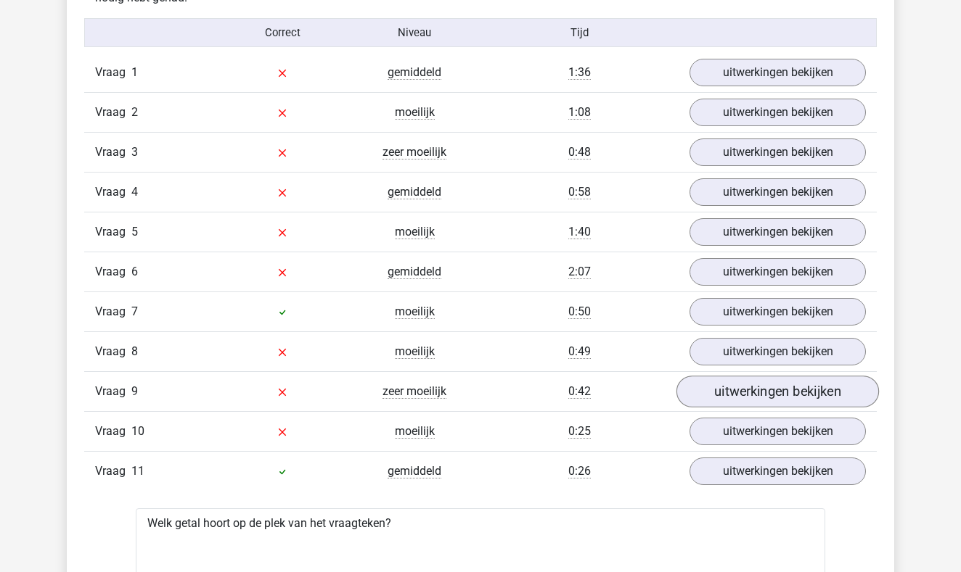
click at [735, 395] on link "uitwerkingen bekijken" at bounding box center [777, 393] width 202 height 32
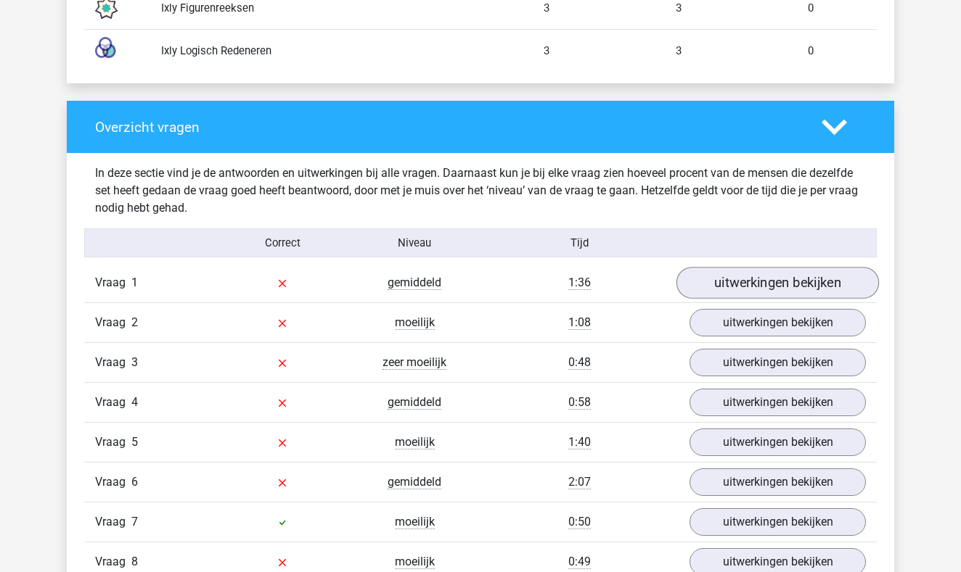
scroll to position [1437, 0]
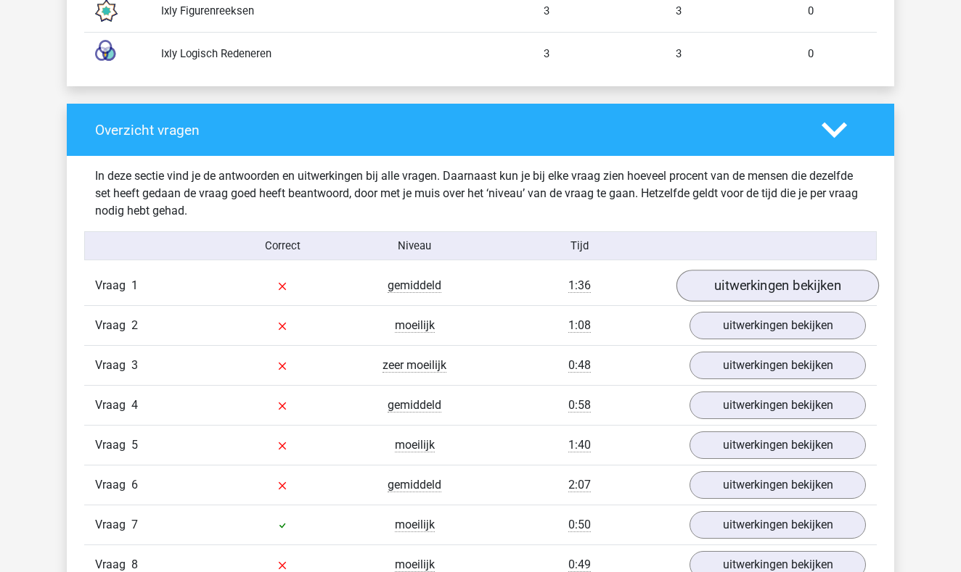
click at [714, 294] on link "uitwerkingen bekijken" at bounding box center [777, 287] width 202 height 32
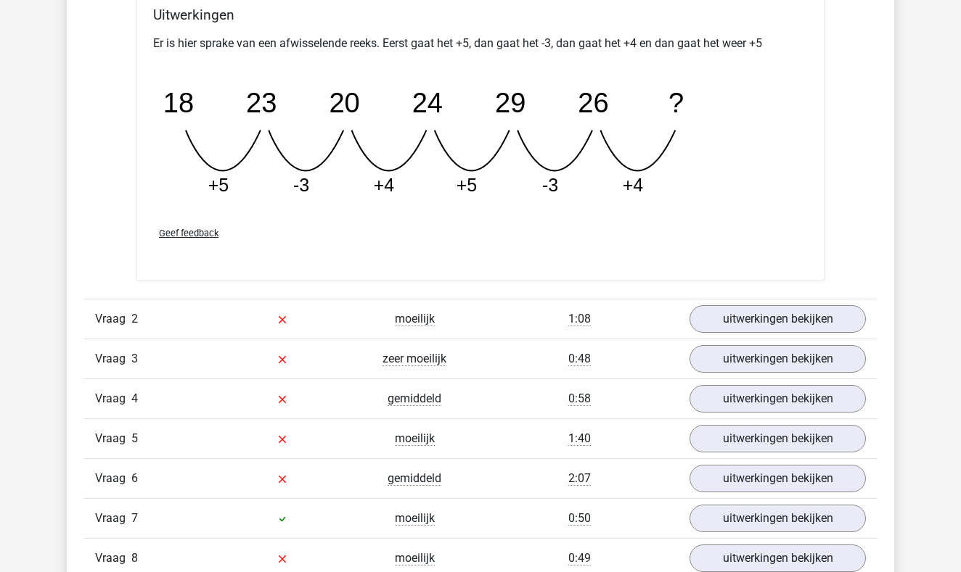
scroll to position [2073, 0]
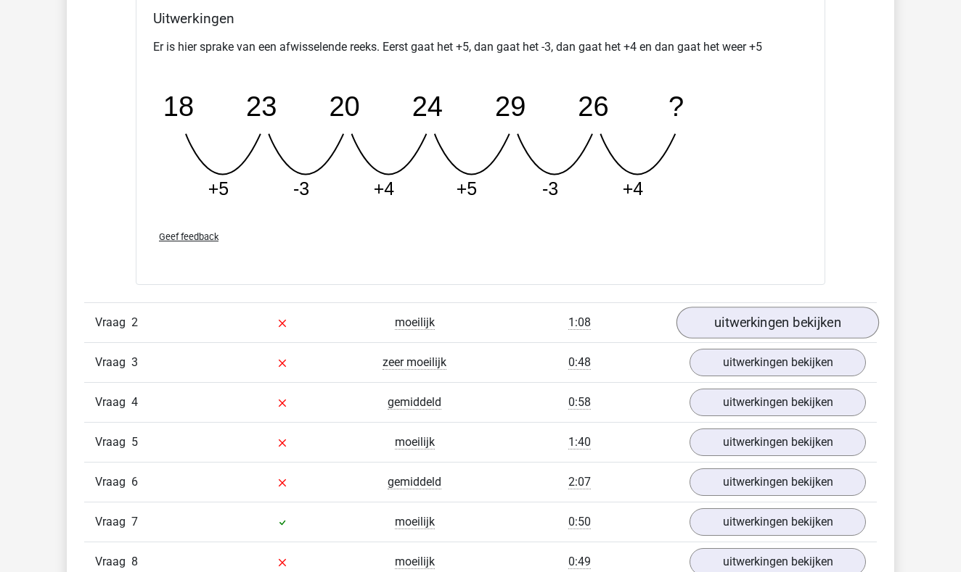
click at [753, 329] on link "uitwerkingen bekijken" at bounding box center [777, 323] width 202 height 32
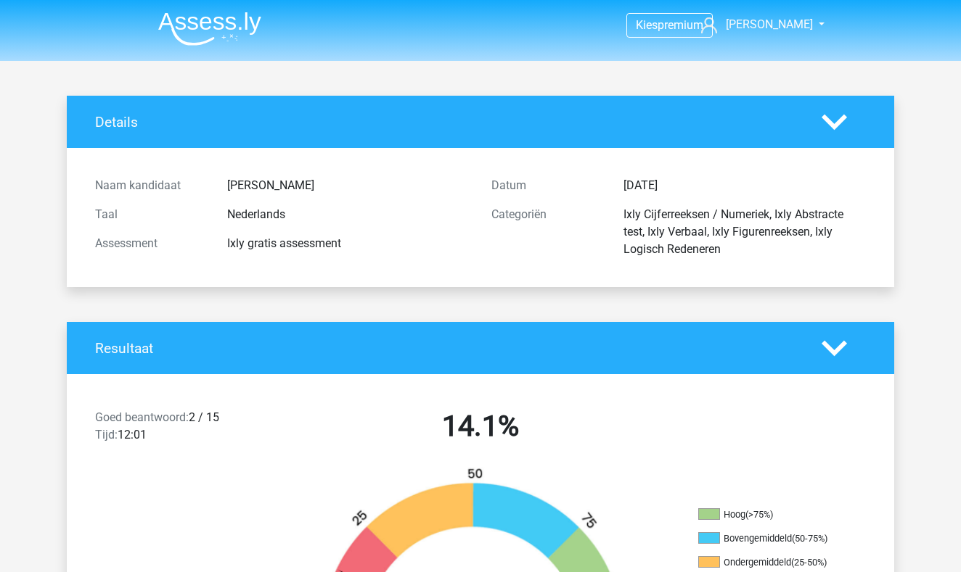
scroll to position [0, 0]
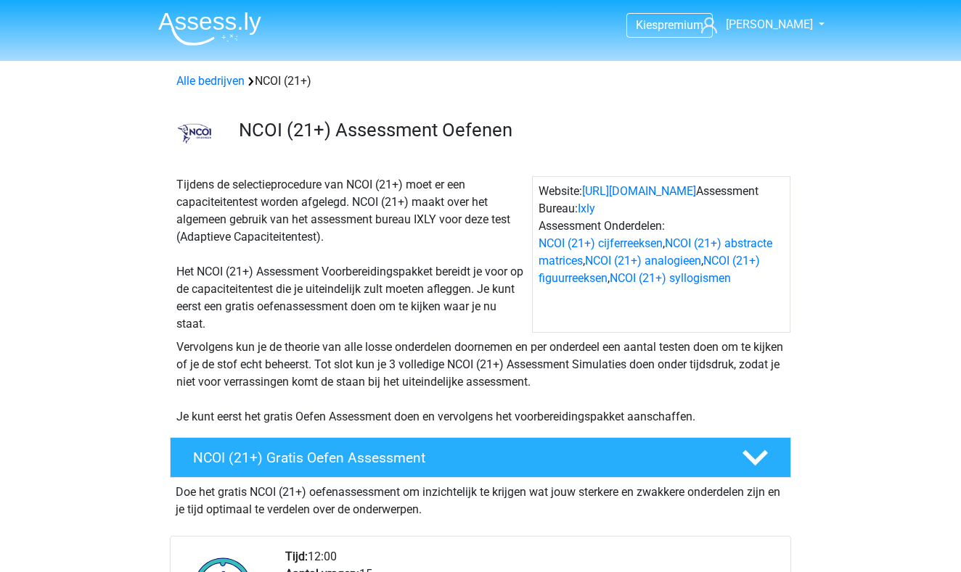
scroll to position [158, 0]
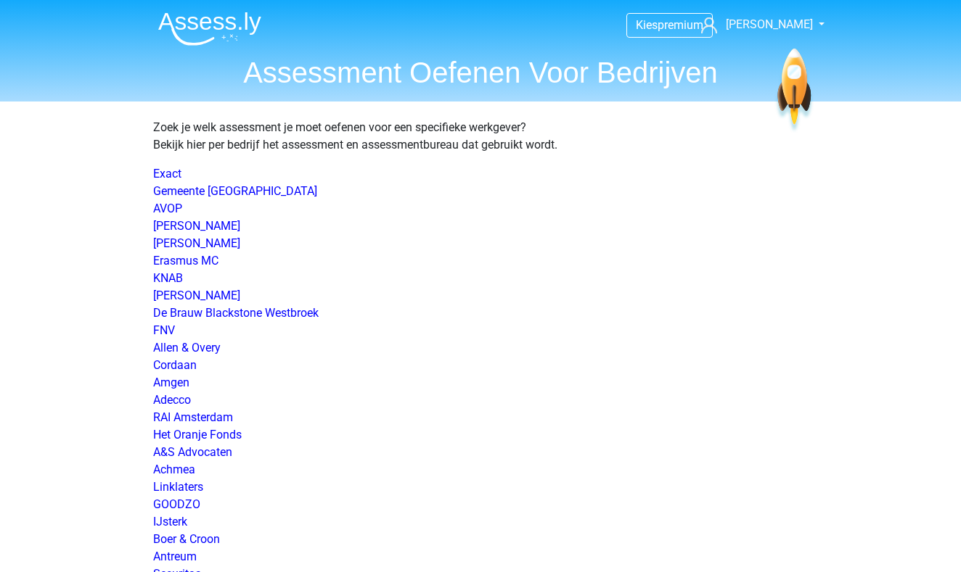
scroll to position [844, 0]
